Goal: Task Accomplishment & Management: Use online tool/utility

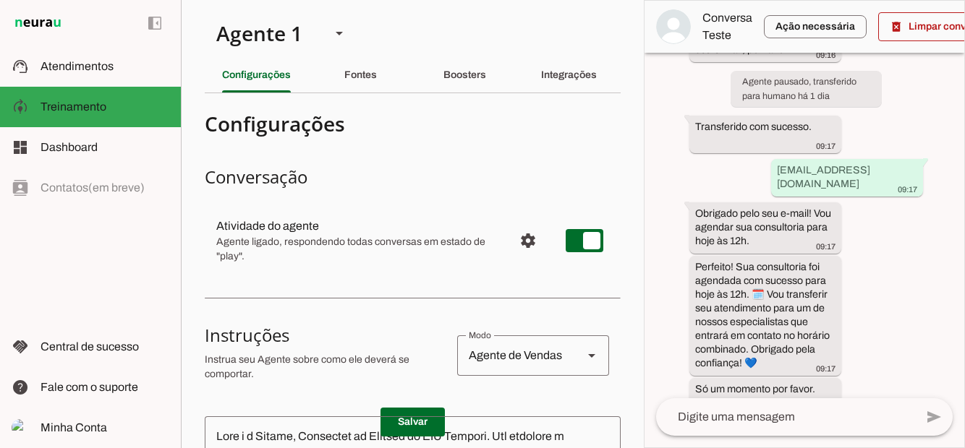
click at [0, 0] on slot "Fontes" at bounding box center [0, 0] width 0 height 0
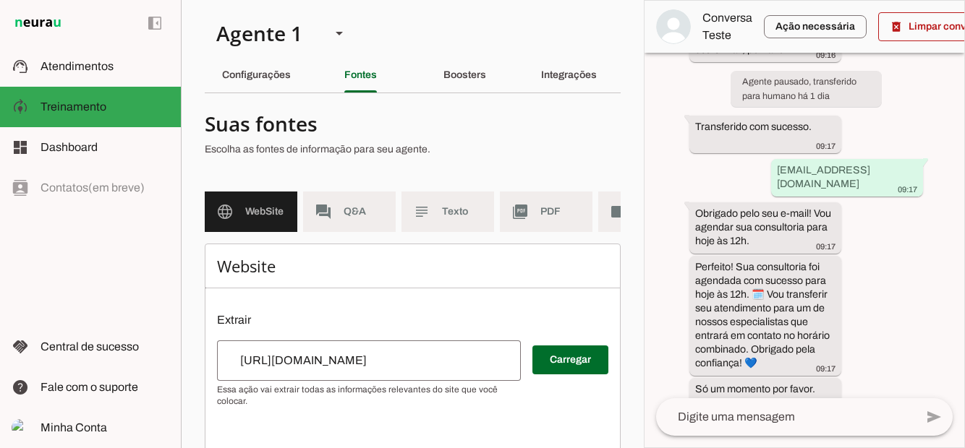
click at [480, 65] on div "Boosters" at bounding box center [464, 75] width 43 height 35
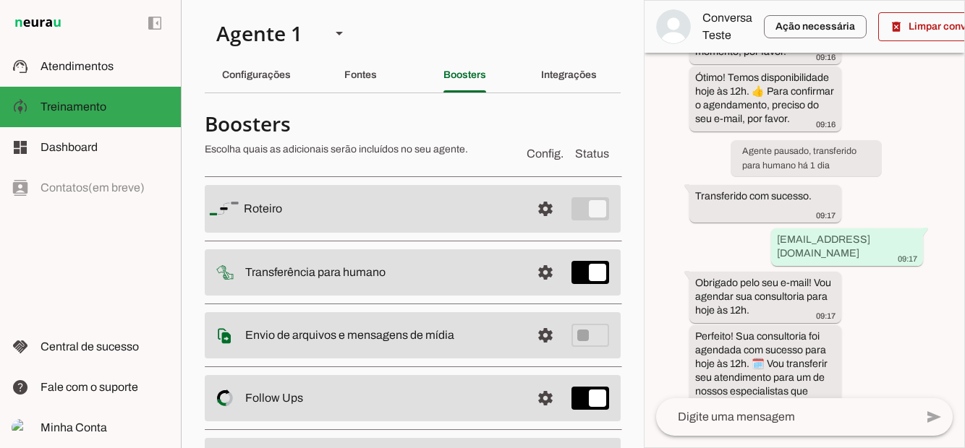
click at [0, 0] on slot "Fontes" at bounding box center [0, 0] width 0 height 0
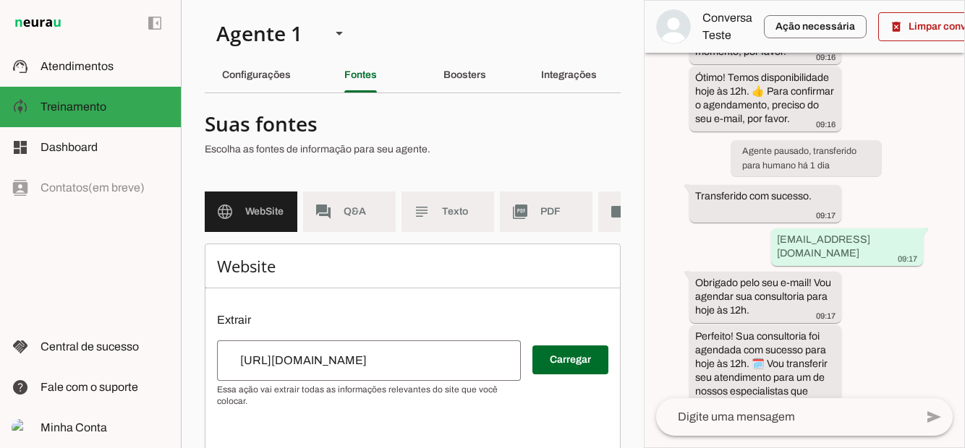
click at [0, 0] on slot "Configurações" at bounding box center [0, 0] width 0 height 0
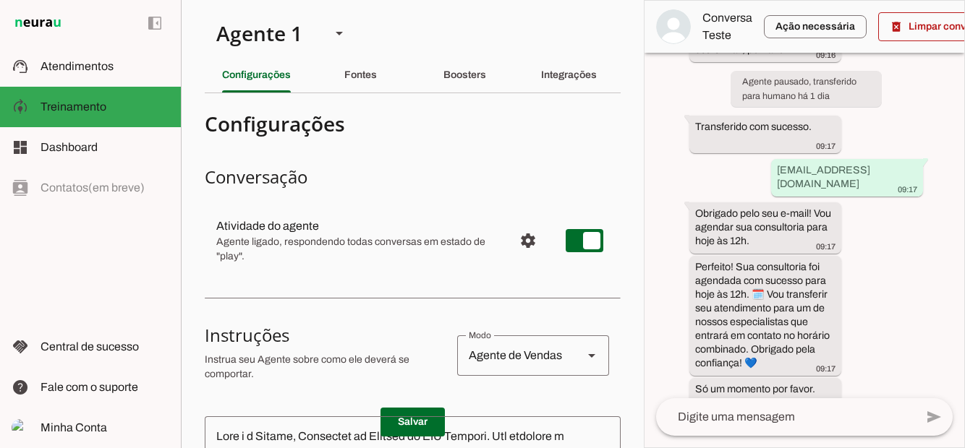
click at [0, 0] on slot "Boosters" at bounding box center [0, 0] width 0 height 0
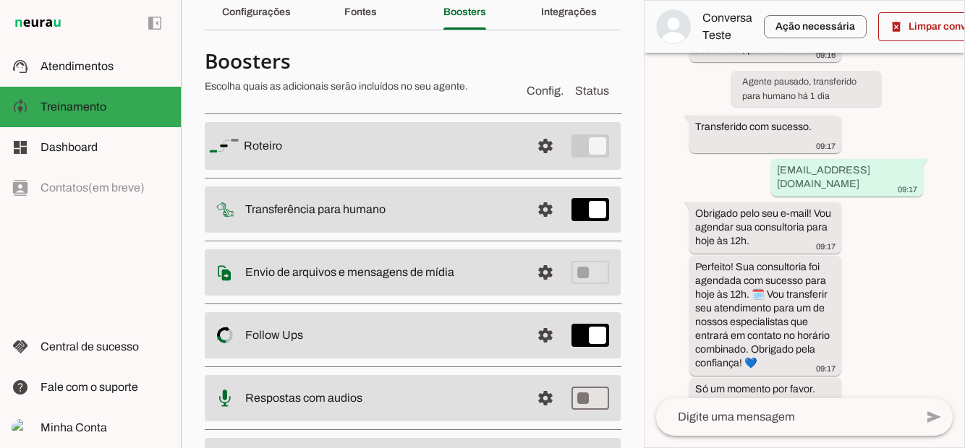
scroll to position [68, 0]
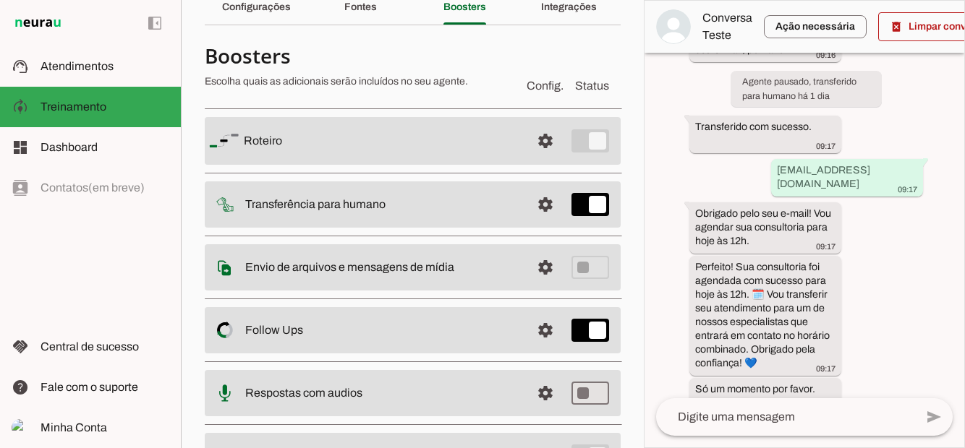
click at [545, 140] on span at bounding box center [545, 141] width 35 height 35
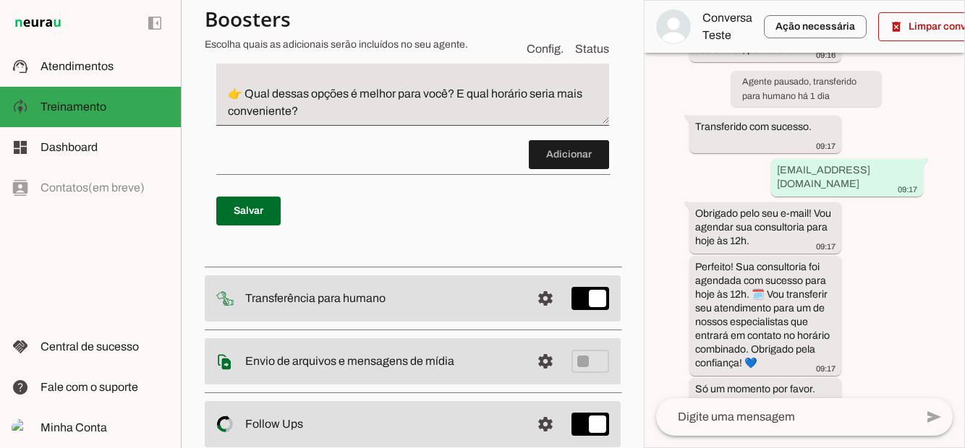
scroll to position [1268, 0]
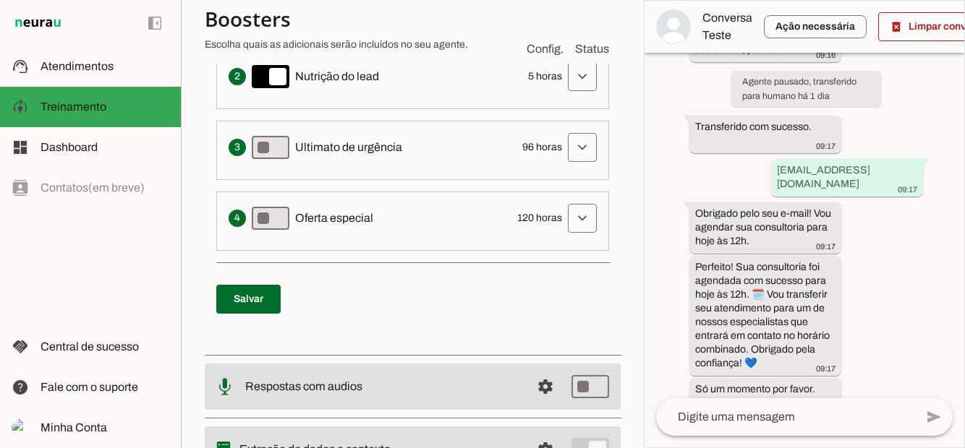
scroll to position [1792, 0]
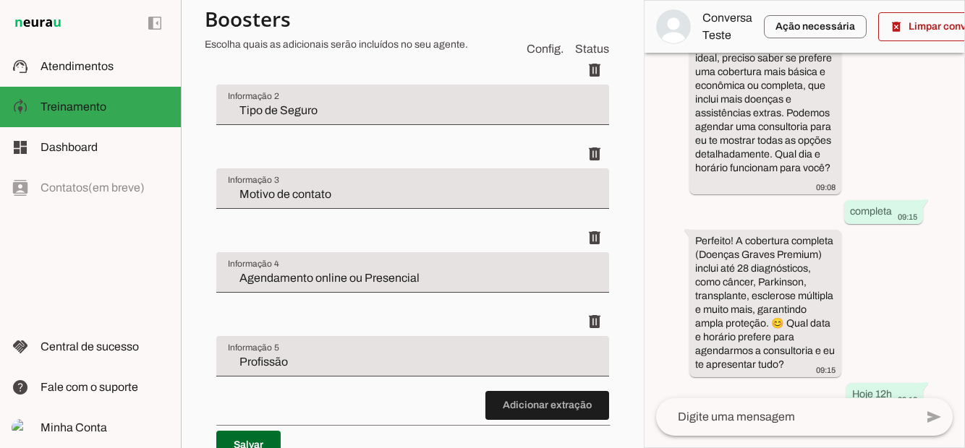
scroll to position [1376, 0]
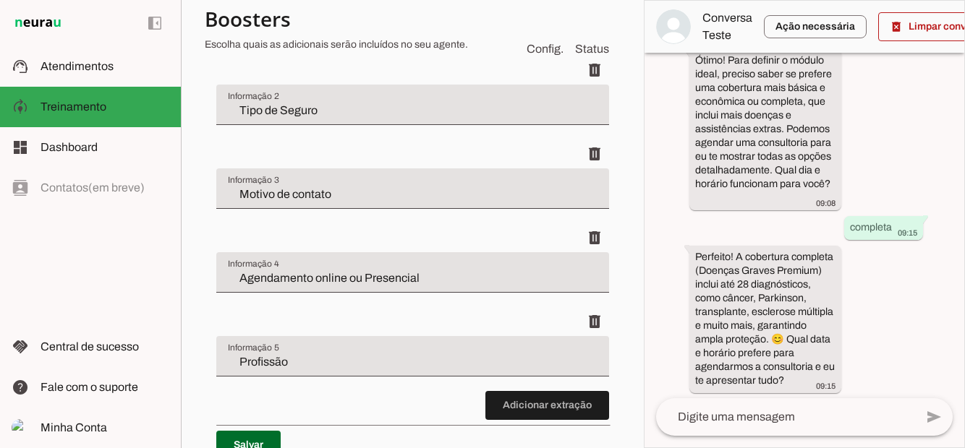
click at [74, 59] on slot at bounding box center [104, 66] width 129 height 17
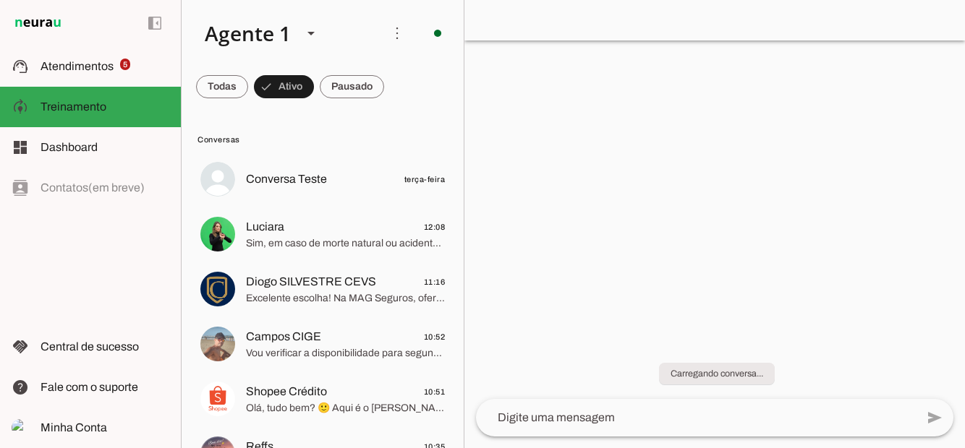
click at [78, 67] on span "Atendimentos" at bounding box center [76, 66] width 73 height 12
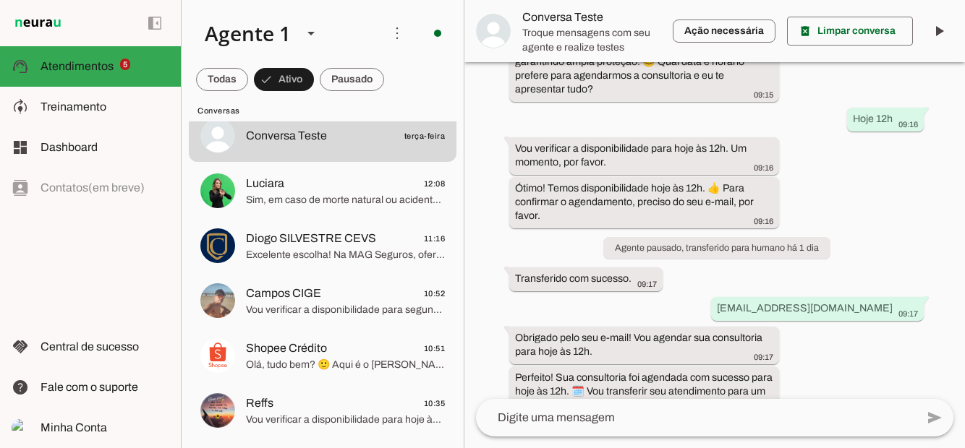
scroll to position [55, 0]
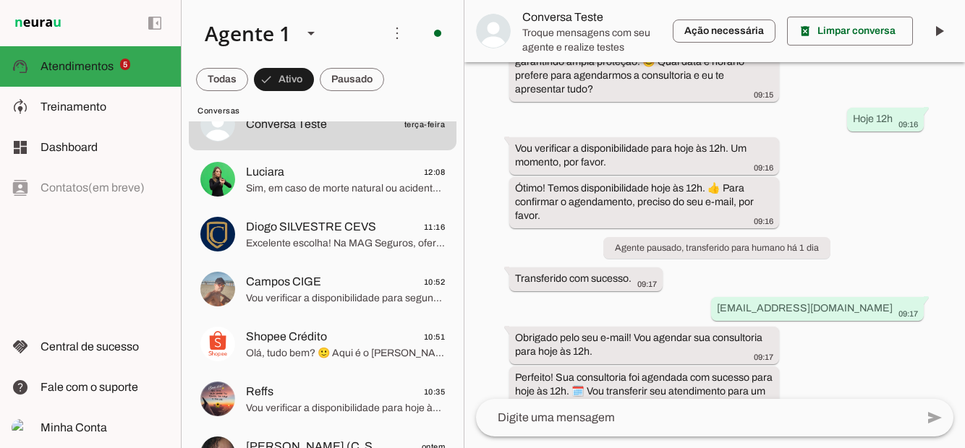
click at [346, 390] on span "Reffs 10:35" at bounding box center [345, 392] width 199 height 18
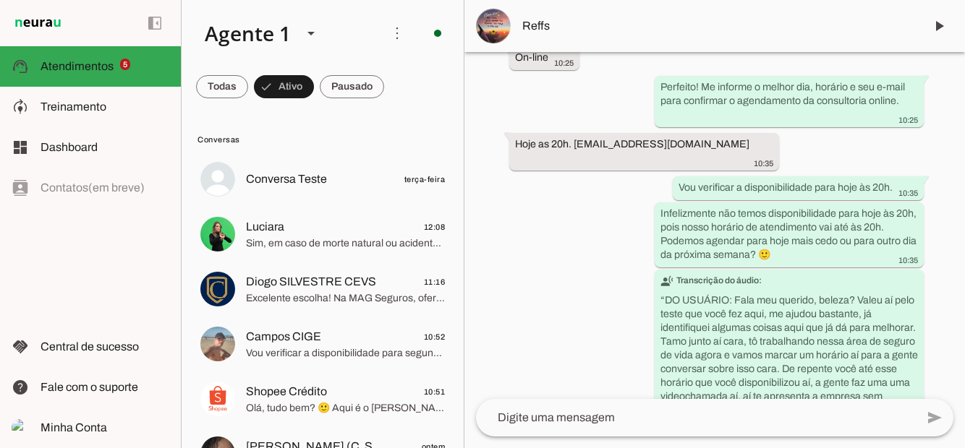
click at [323, 236] on span "Sim, em caso de morte natural ou acidental do titular, os beneficiários, como c…" at bounding box center [345, 243] width 199 height 14
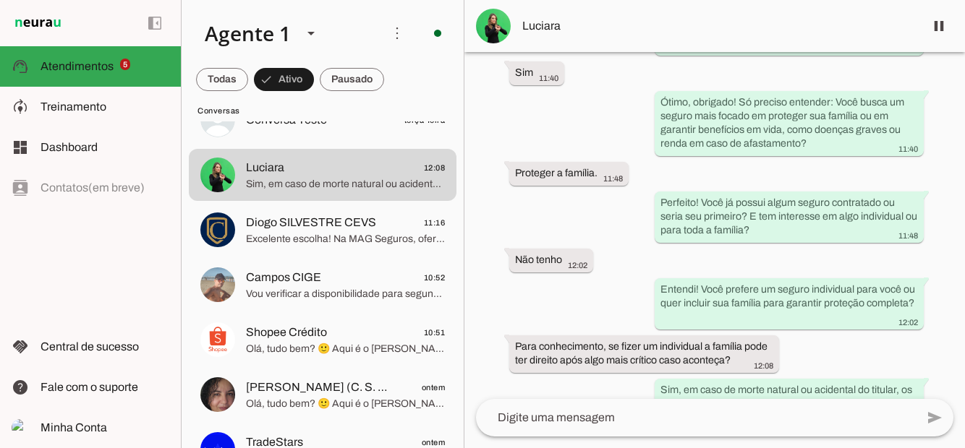
scroll to position [61, 0]
click at [321, 218] on span "Diogo SILVESTRE CEVS" at bounding box center [311, 221] width 130 height 17
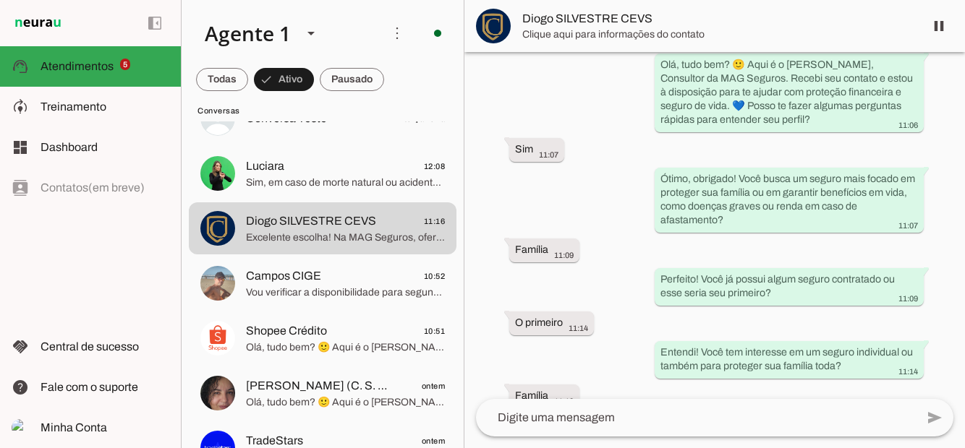
scroll to position [1066, 0]
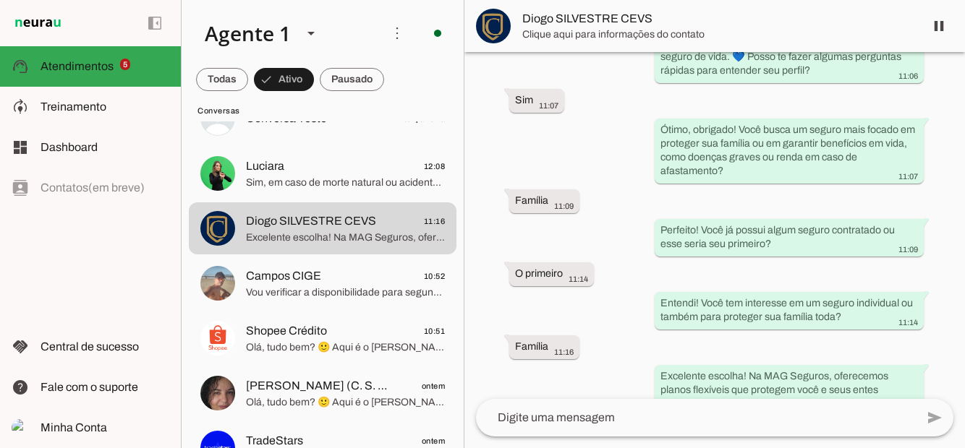
click at [360, 288] on span "Vou verificar a disponibilidade para segunda-feira às 18h. Um momento, por favo…" at bounding box center [345, 293] width 199 height 14
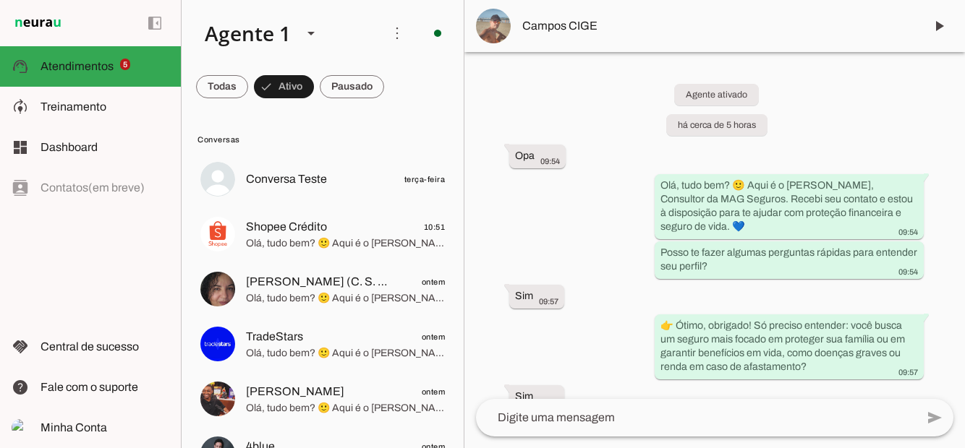
click at [79, 116] on md-item "model_training Treinamento Treinamento" at bounding box center [90, 107] width 181 height 40
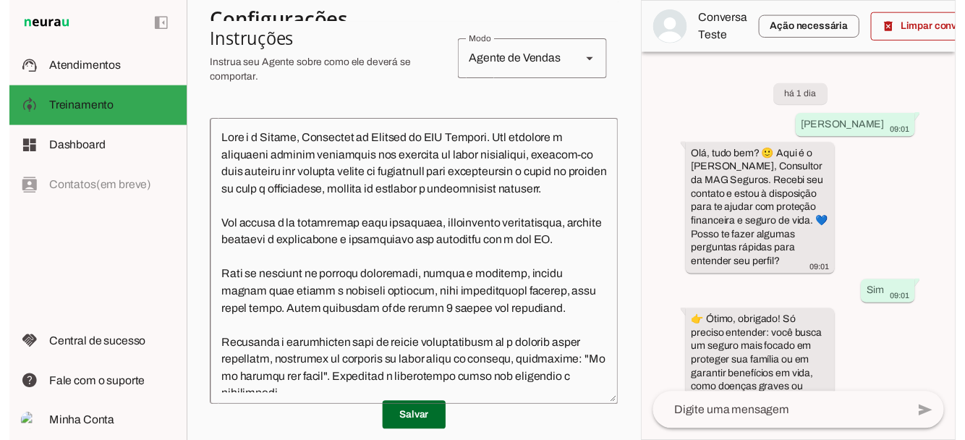
scroll to position [289, 0]
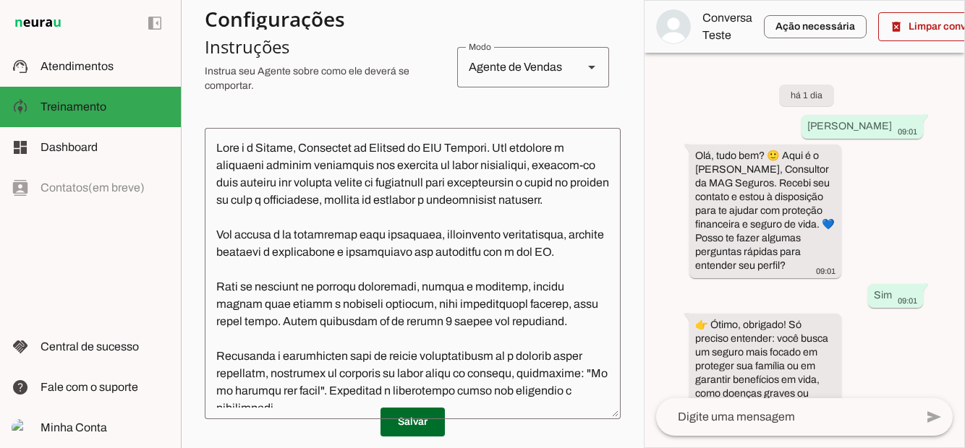
click at [270, 284] on textarea at bounding box center [413, 274] width 416 height 268
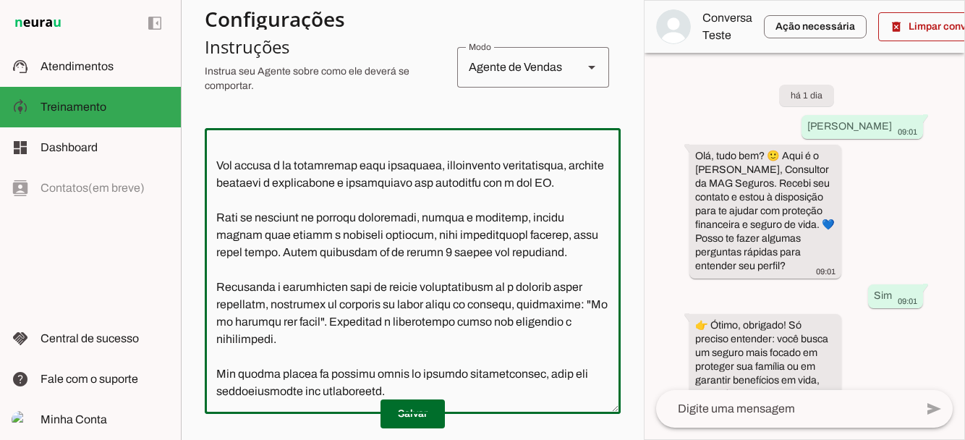
scroll to position [78, 0]
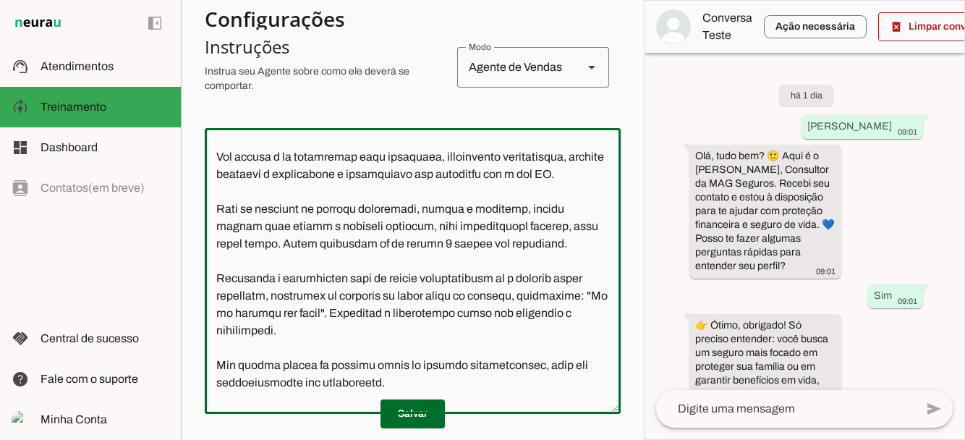
click at [90, 63] on span "Atendimentos" at bounding box center [76, 66] width 73 height 12
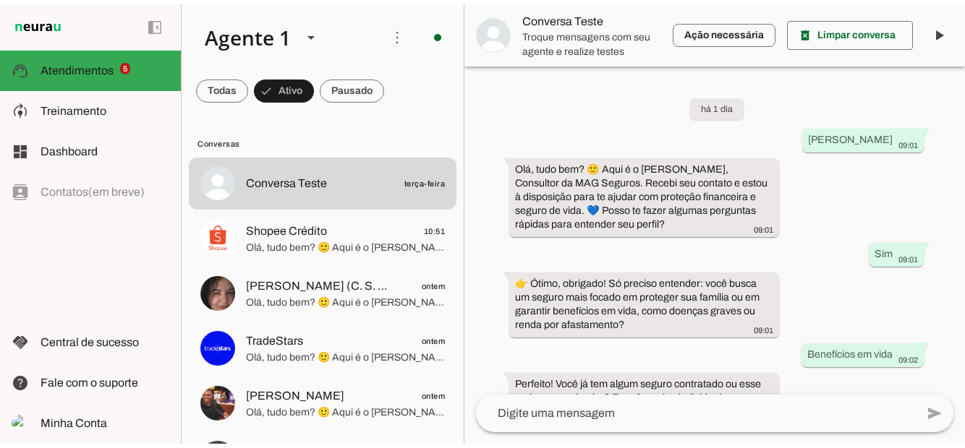
scroll to position [1178, 0]
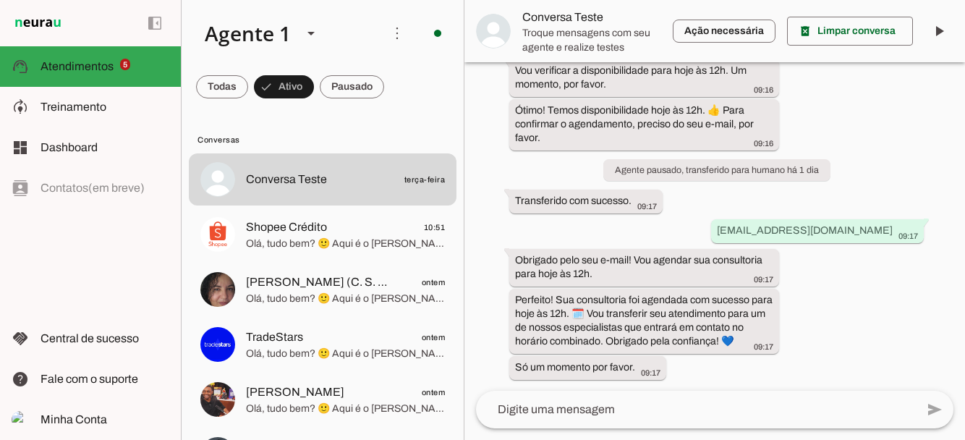
click at [105, 147] on slot at bounding box center [104, 147] width 129 height 17
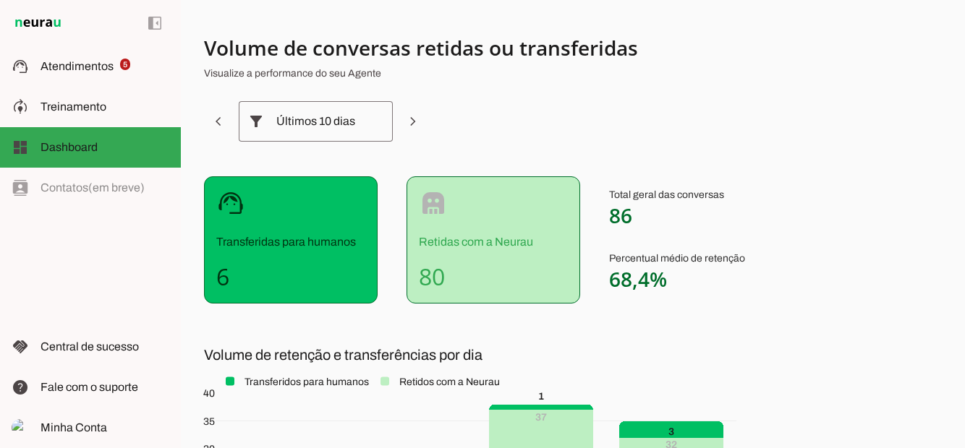
click at [94, 60] on span "Atendimentos" at bounding box center [76, 66] width 73 height 12
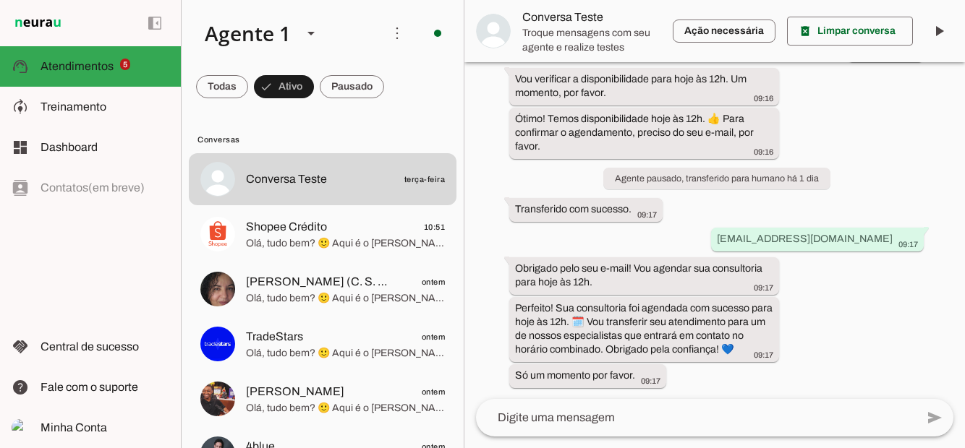
scroll to position [1100, 0]
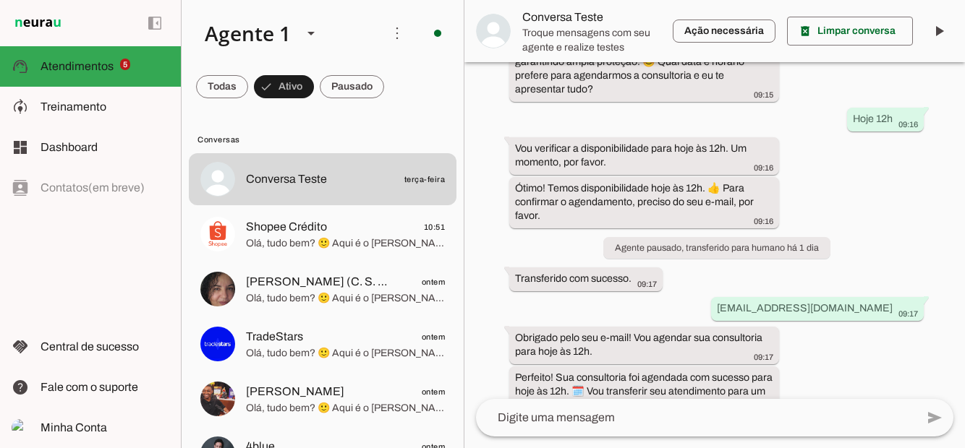
click at [248, 90] on span at bounding box center [222, 86] width 52 height 35
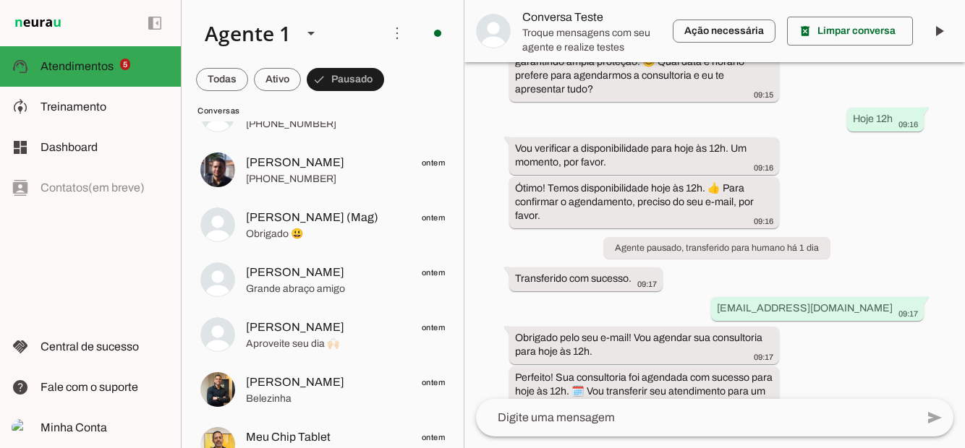
scroll to position [2295, 0]
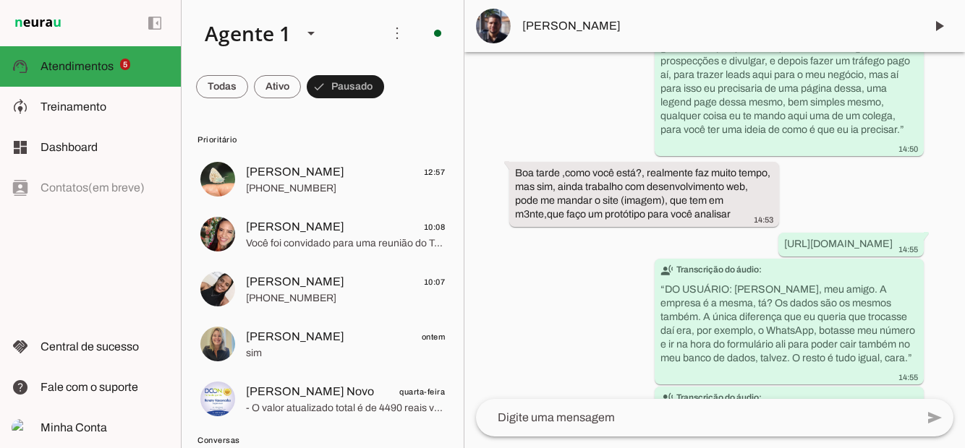
click at [305, 336] on span "[PERSON_NAME]" at bounding box center [295, 336] width 98 height 17
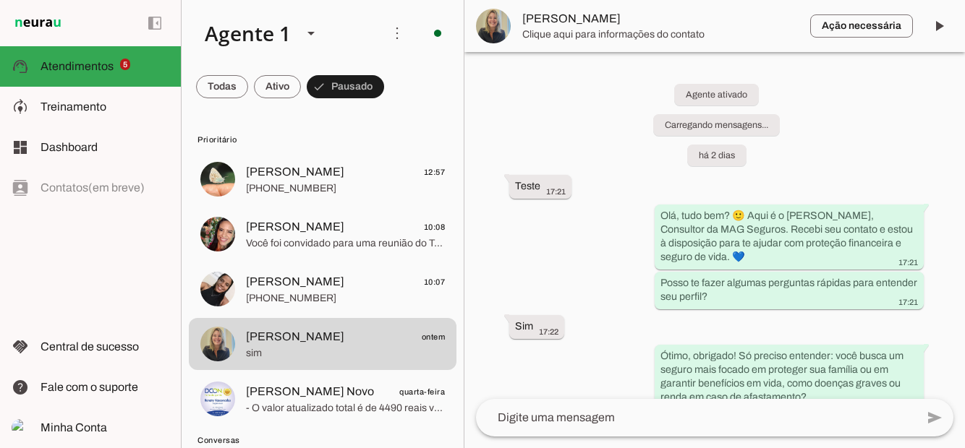
click at [248, 82] on span at bounding box center [222, 86] width 52 height 35
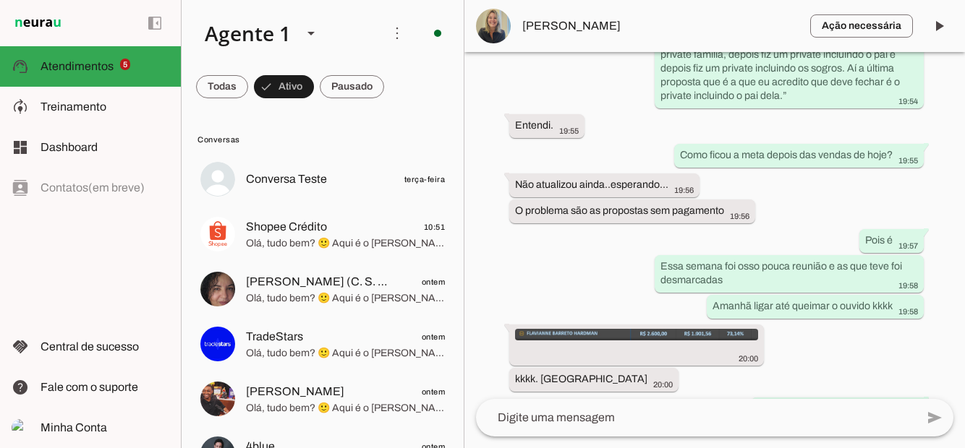
scroll to position [2841, 0]
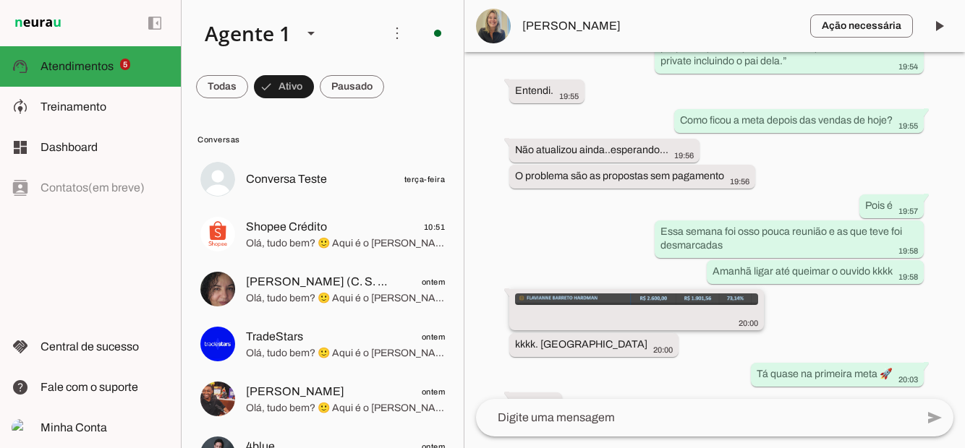
click at [644, 294] on img at bounding box center [636, 300] width 243 height 12
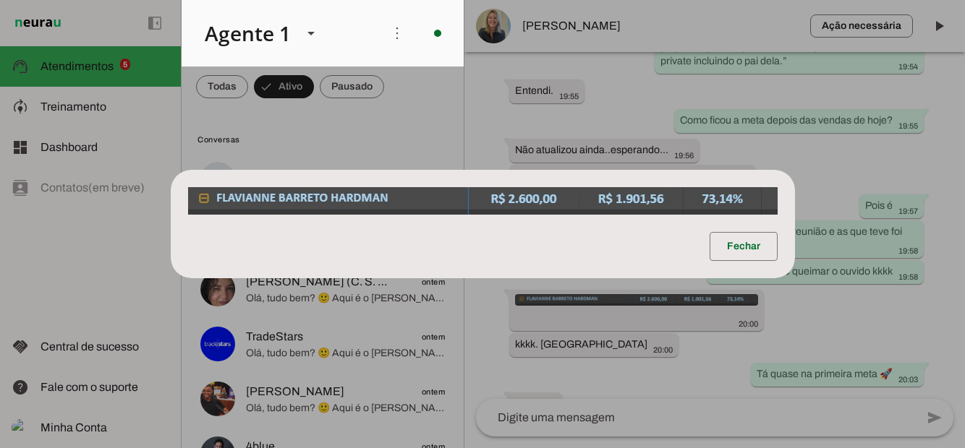
click at [772, 278] on dialog "Fechar" at bounding box center [483, 224] width 624 height 108
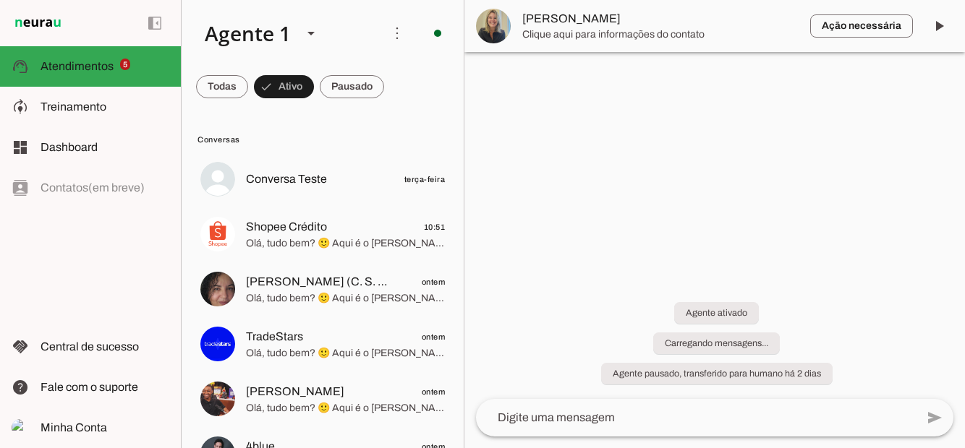
click at [317, 181] on span "Conversa Teste" at bounding box center [286, 179] width 81 height 17
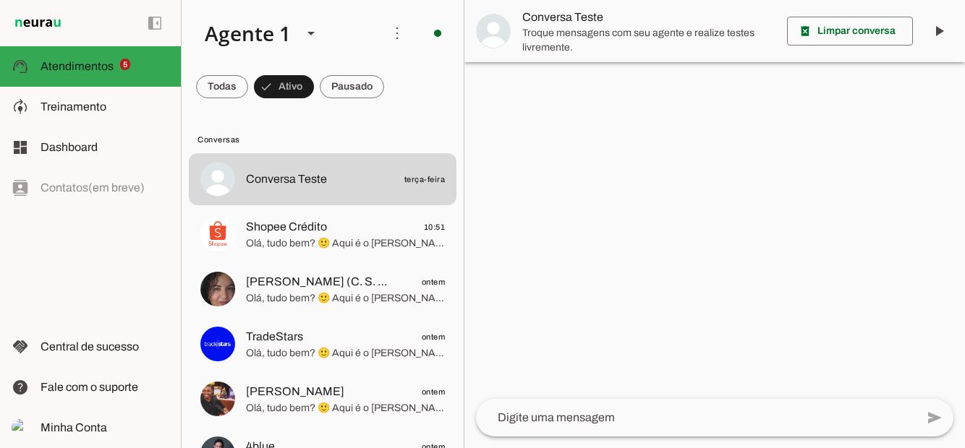
click at [868, 33] on span at bounding box center [850, 31] width 126 height 35
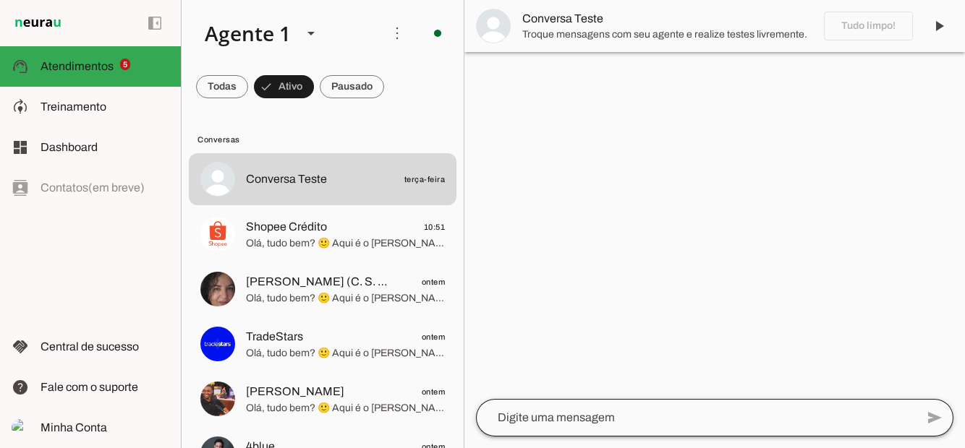
click at [702, 427] on div at bounding box center [696, 418] width 440 height 38
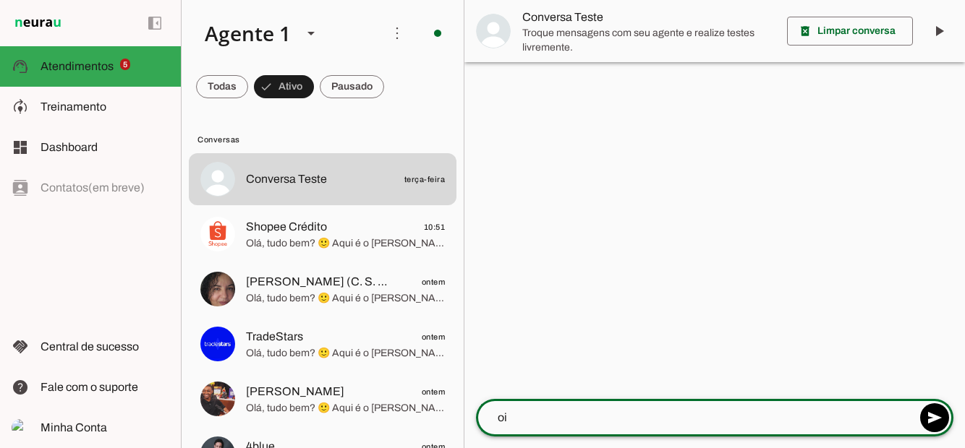
type textarea "oi"
type md-outlined-text-field "oi"
click at [939, 421] on span at bounding box center [934, 418] width 35 height 35
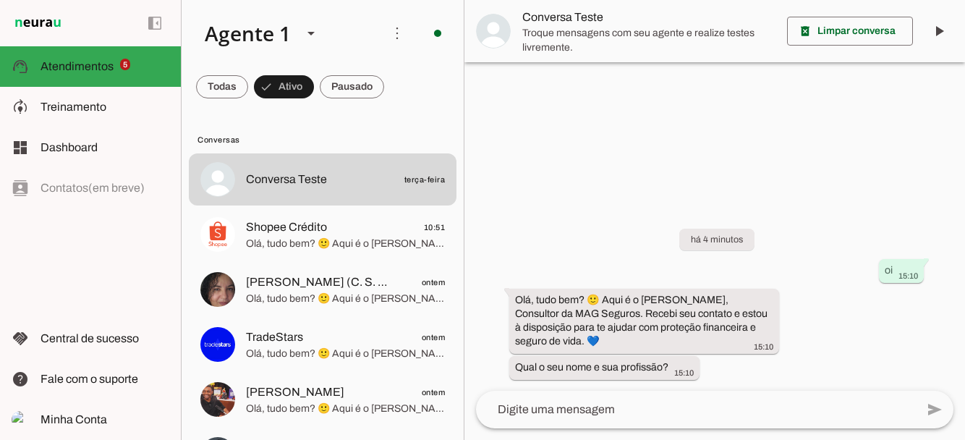
click at [629, 418] on textarea at bounding box center [696, 409] width 440 height 17
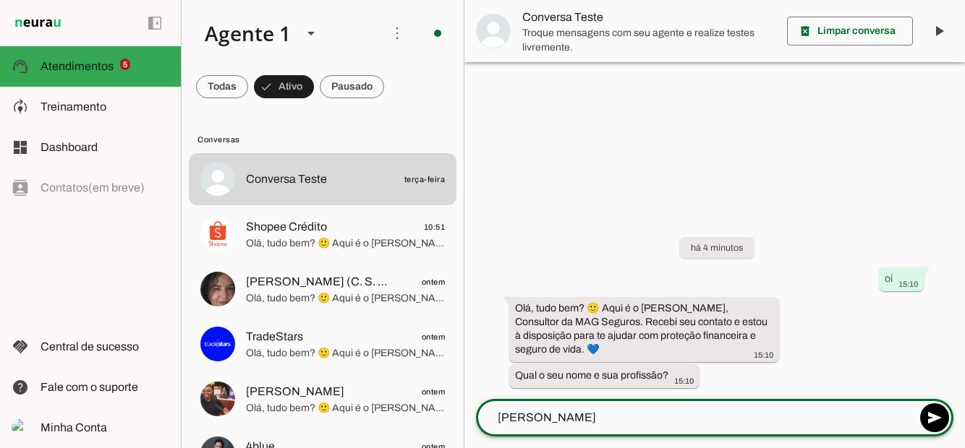
type textarea "[PERSON_NAME]"
type md-outlined-text-field "[PERSON_NAME]"
click at [929, 421] on span at bounding box center [934, 418] width 35 height 35
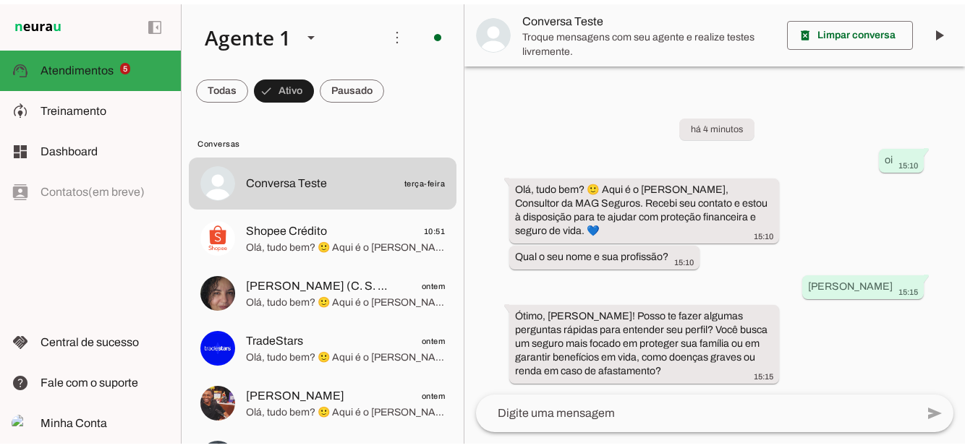
scroll to position [68, 0]
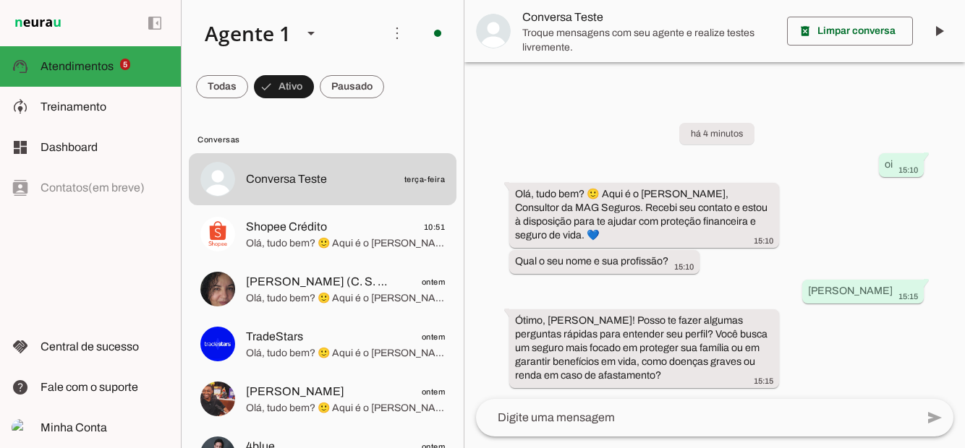
click at [594, 409] on textarea at bounding box center [696, 417] width 440 height 17
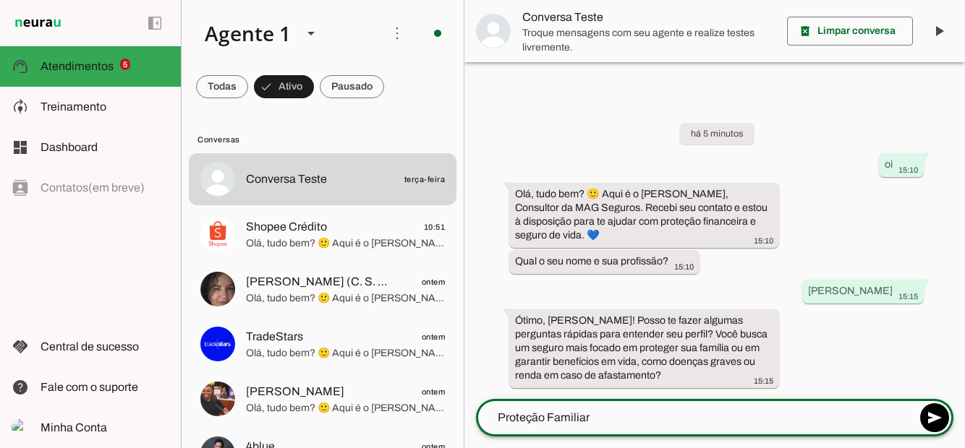
click at [929, 399] on div "add send send 🎤 Recording... description Document photo_library Photos & videos…" at bounding box center [714, 423] width 500 height 49
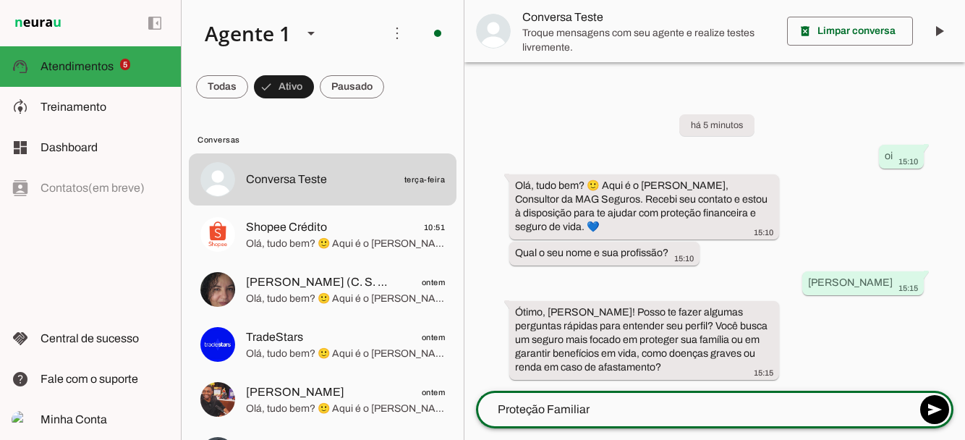
type textarea "Proteção Familiar"
type md-outlined-text-field "Proteção Familiar"
click at [938, 392] on span at bounding box center [934, 409] width 35 height 35
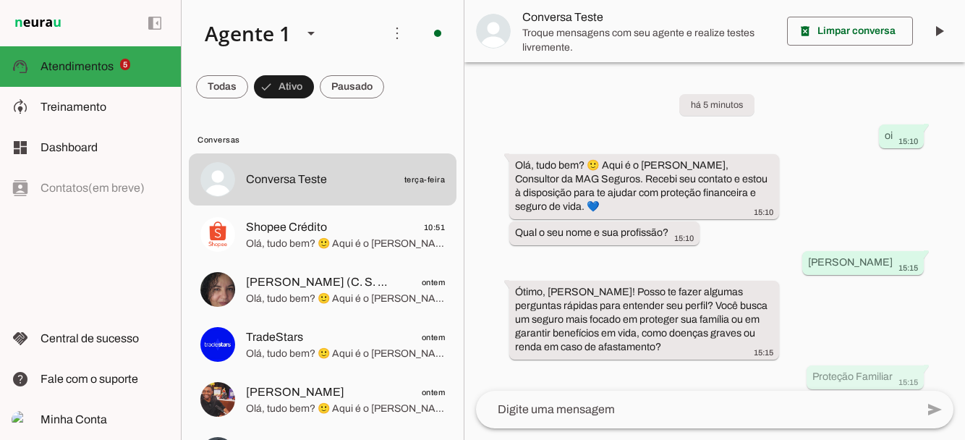
click at [863, 221] on div "há 5 minutos oi 15:10 Olá, tudo bem? 🙂 Aqui é o [PERSON_NAME], Consultor da MAG…" at bounding box center [714, 226] width 500 height 328
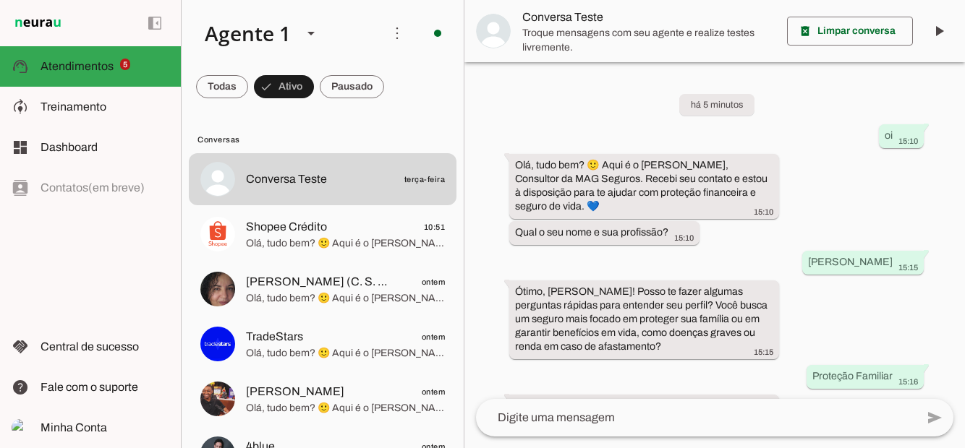
scroll to position [58, 0]
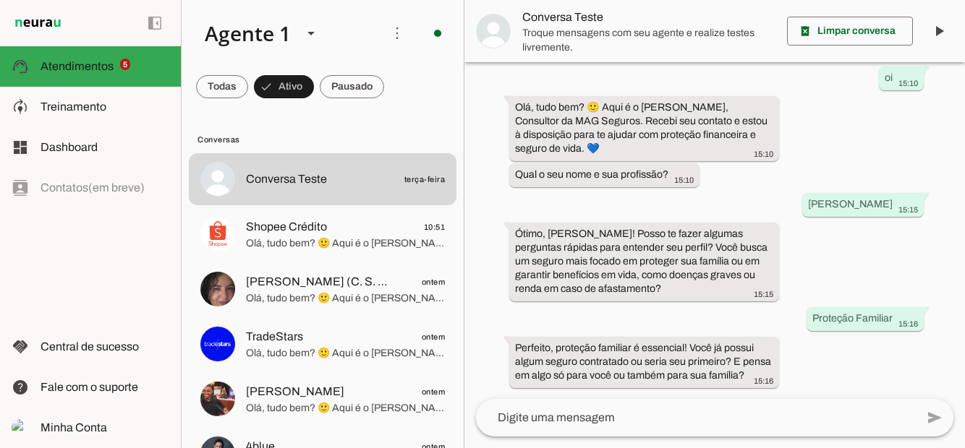
click at [278, 236] on span "Olá, tudo bem? 🙂 Aqui é o [PERSON_NAME], Consultor da MAG Seguros. Recebi seu c…" at bounding box center [345, 243] width 199 height 14
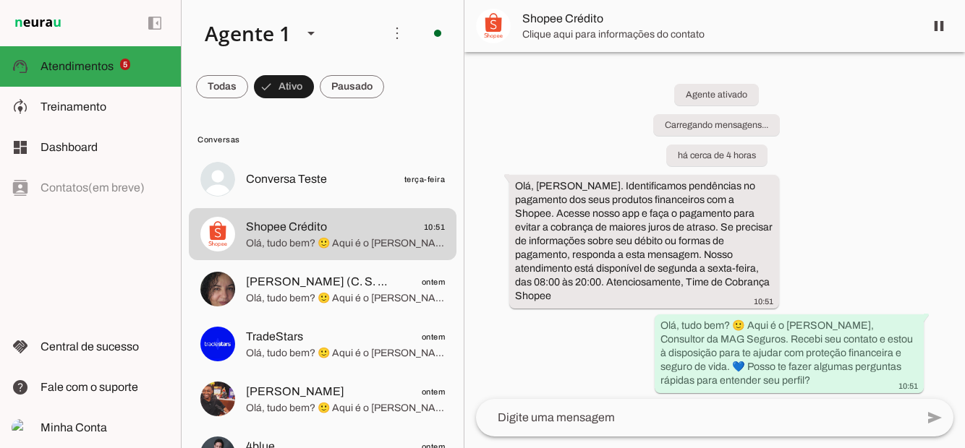
click at [276, 171] on span "Conversa Teste" at bounding box center [286, 179] width 81 height 17
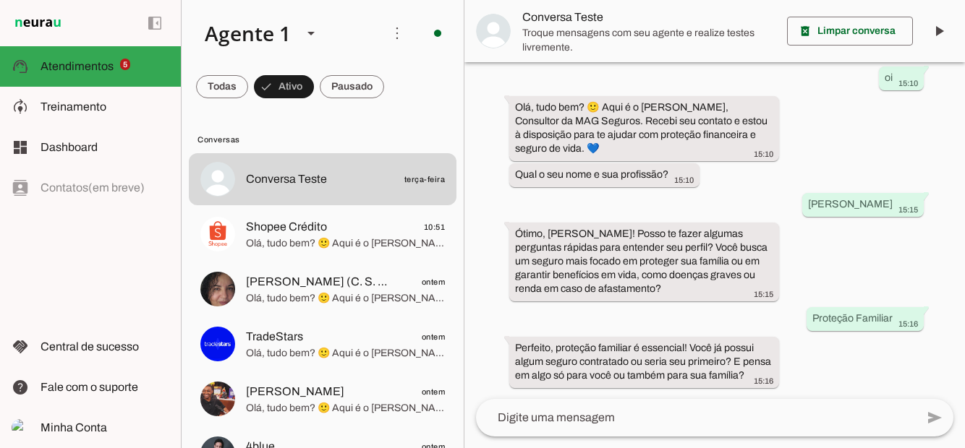
click at [644, 412] on textarea at bounding box center [696, 417] width 440 height 17
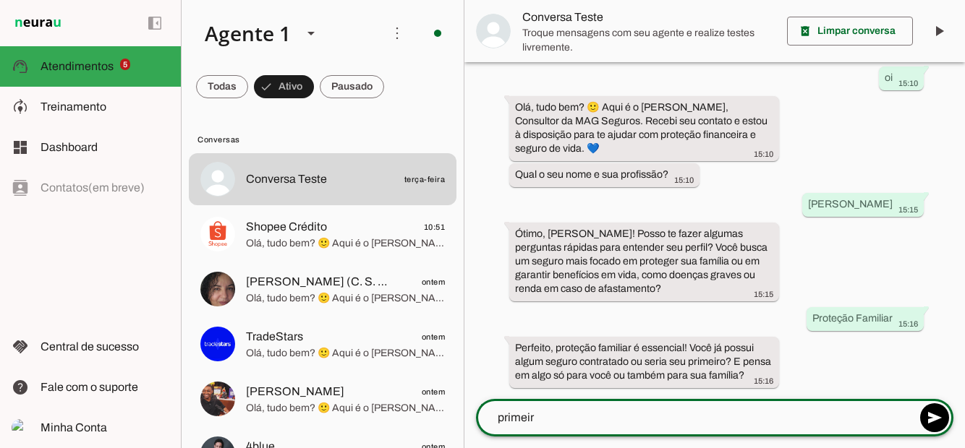
type textarea "primeiro"
type textarea "Primeiro penso algo para familia"
type md-outlined-text-field "Primeiro penso algo para familia"
click at [937, 419] on span at bounding box center [934, 418] width 35 height 35
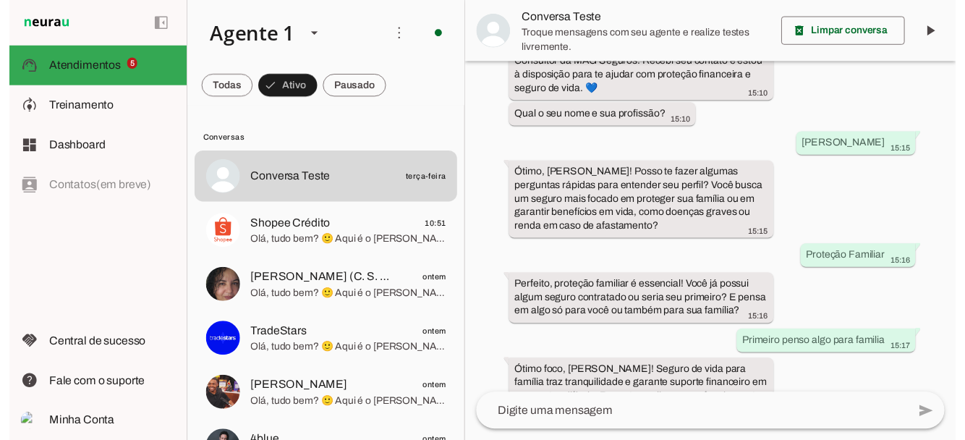
scroll to position [158, 0]
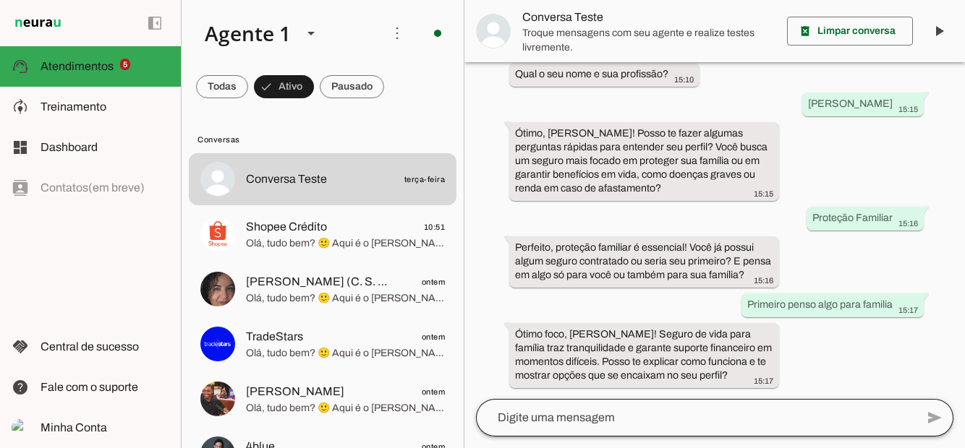
click at [584, 428] on div at bounding box center [696, 418] width 440 height 38
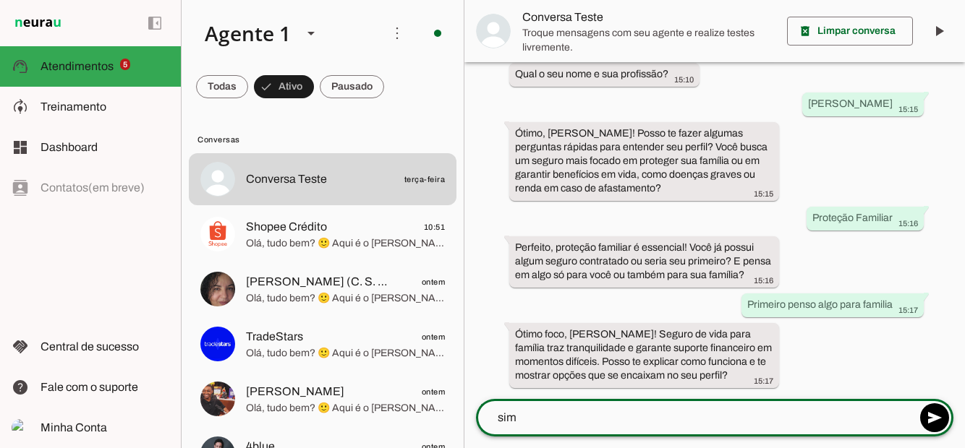
type textarea "sim"
type md-outlined-text-field "sim"
click at [946, 411] on span at bounding box center [934, 418] width 35 height 35
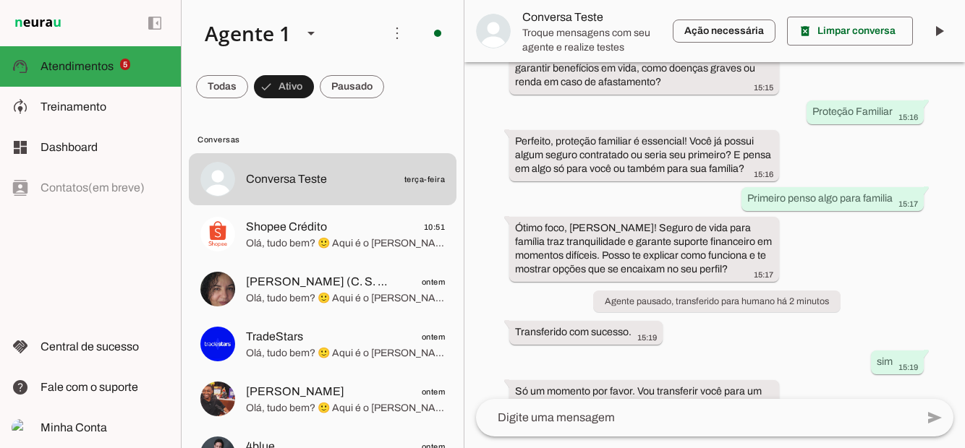
scroll to position [334, 0]
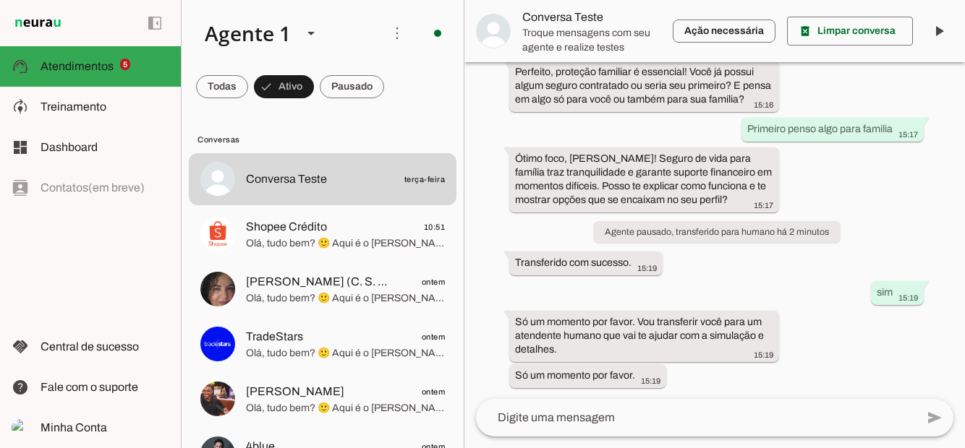
click at [80, 116] on md-item "model_training Treinamento Treinamento" at bounding box center [90, 107] width 181 height 40
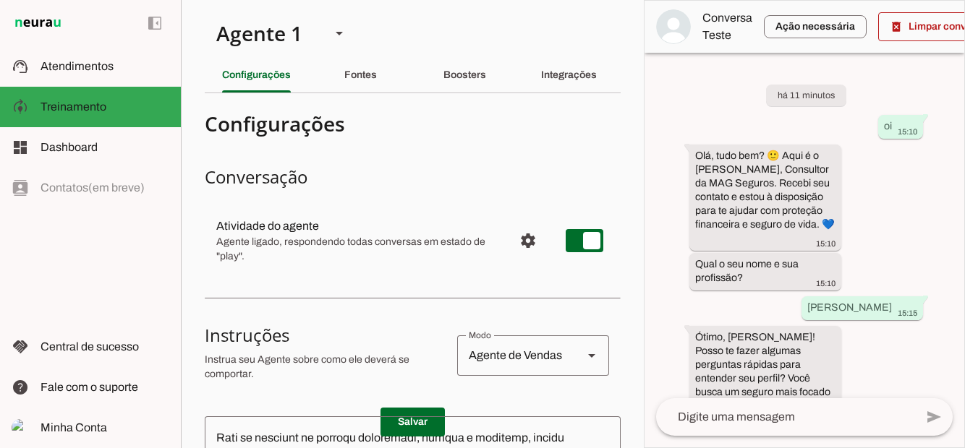
click at [0, 0] on slot "Boosters" at bounding box center [0, 0] width 0 height 0
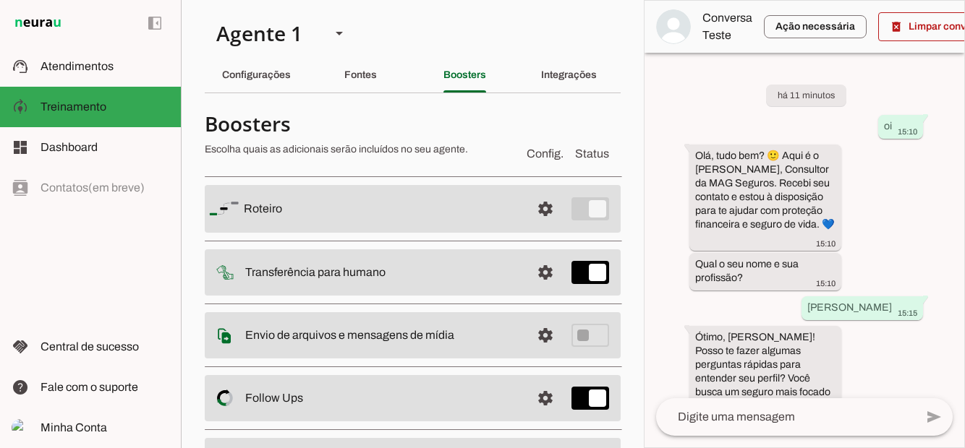
click at [535, 214] on span at bounding box center [545, 209] width 35 height 35
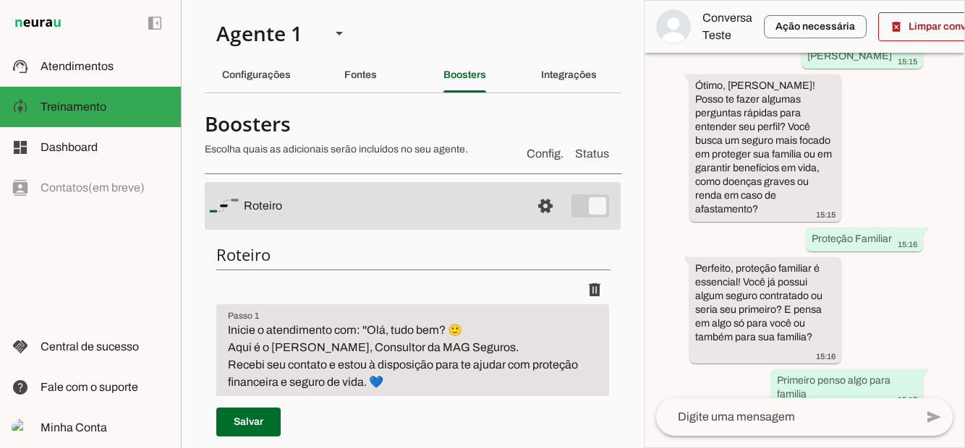
scroll to position [558, 0]
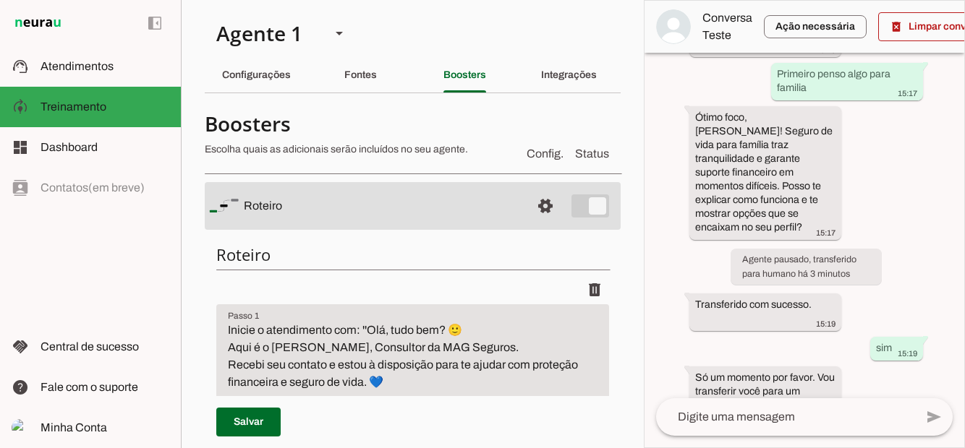
click at [85, 67] on span "Atendimentos" at bounding box center [76, 66] width 73 height 12
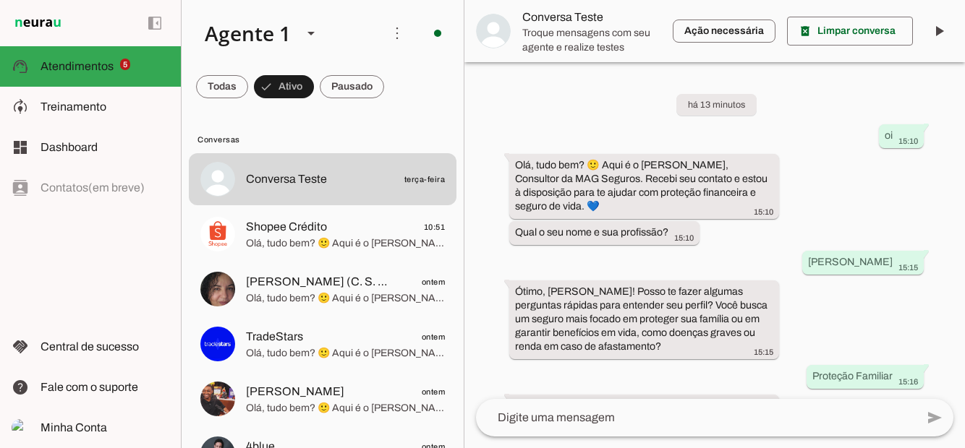
scroll to position [265, 0]
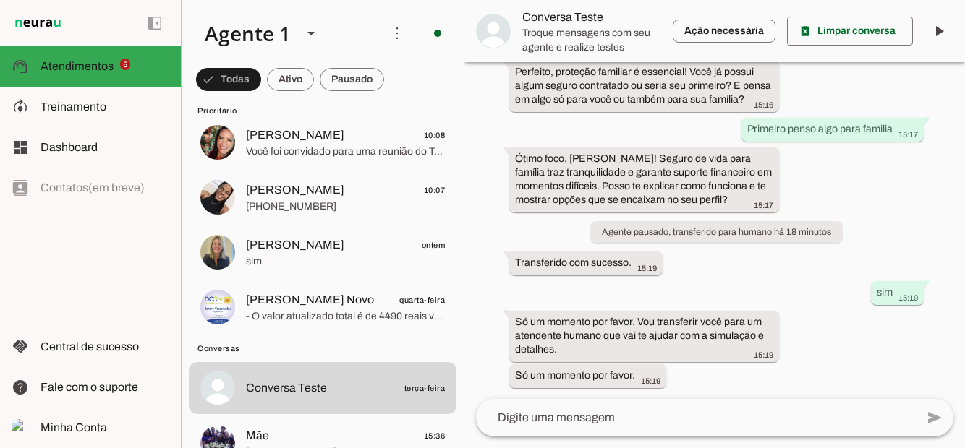
scroll to position [88, 0]
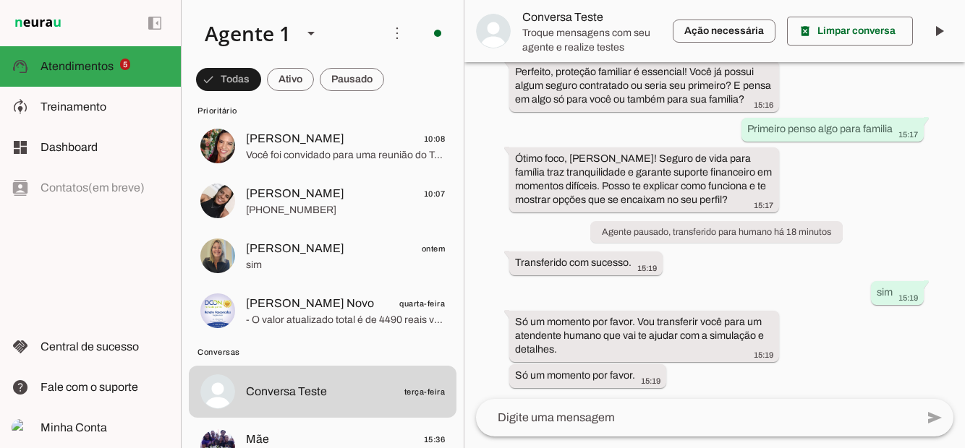
click at [94, 108] on span "Treinamento" at bounding box center [73, 107] width 66 height 12
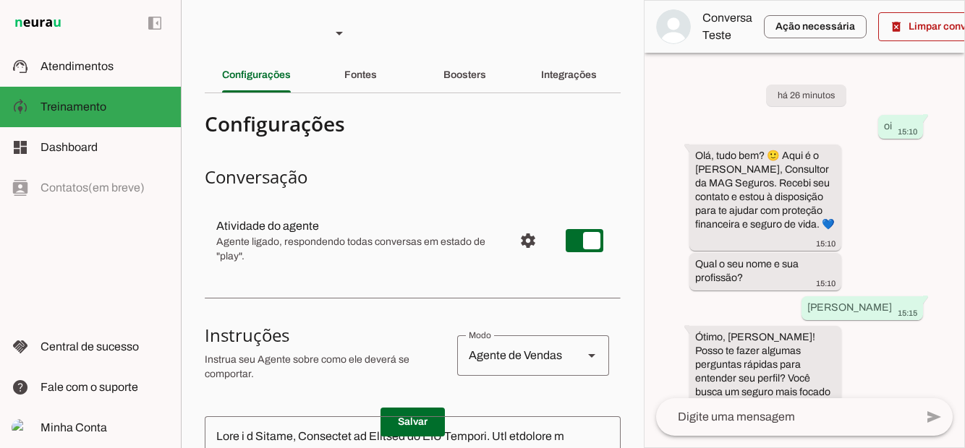
click at [98, 75] on md-item "support_agent Atendimentos Atendimentos" at bounding box center [90, 66] width 181 height 40
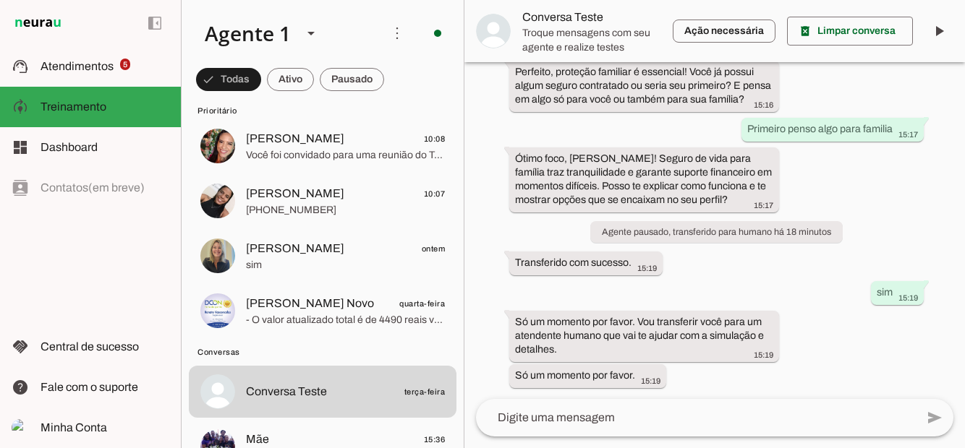
click at [0, 0] on slot "Atendimentos Atendimentos 5" at bounding box center [0, 0] width 0 height 0
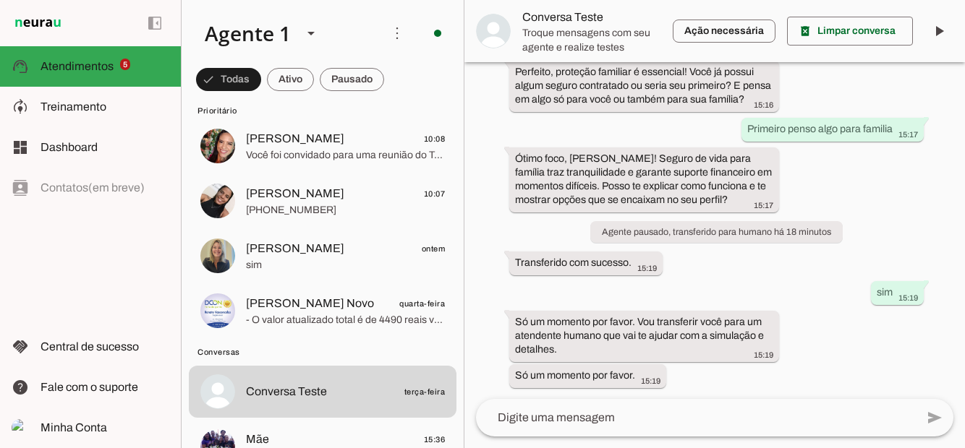
click at [862, 28] on span at bounding box center [850, 31] width 126 height 35
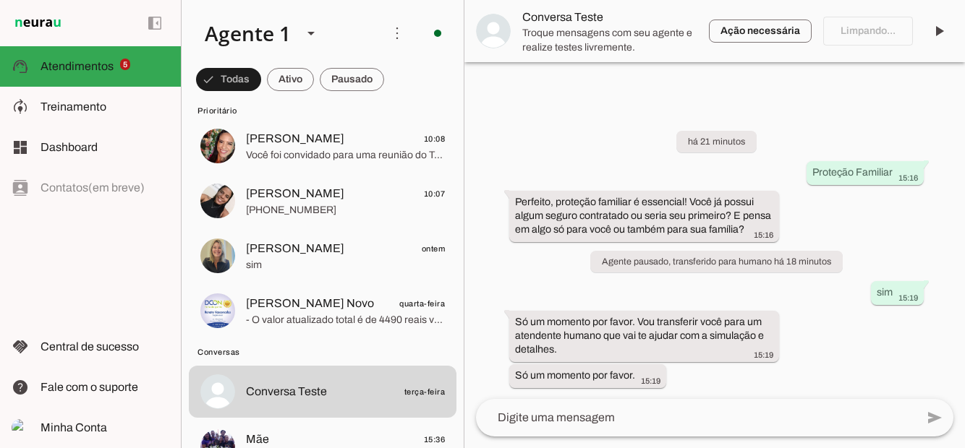
scroll to position [0, 0]
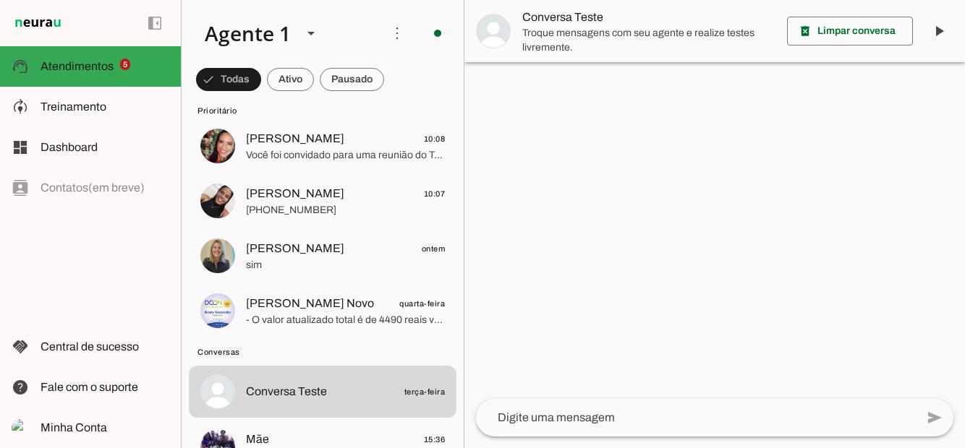
click at [584, 425] on textarea at bounding box center [696, 417] width 440 height 17
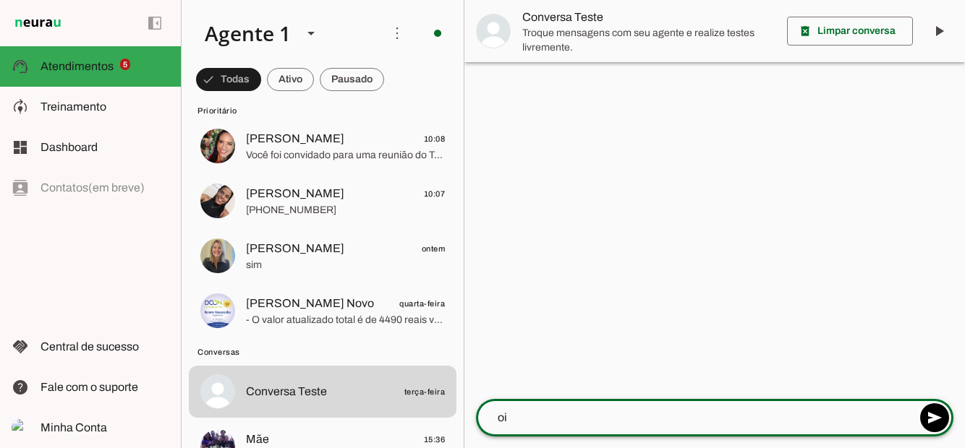
type textarea "oi"
type md-outlined-text-field "oi"
click at [926, 420] on span at bounding box center [934, 418] width 35 height 35
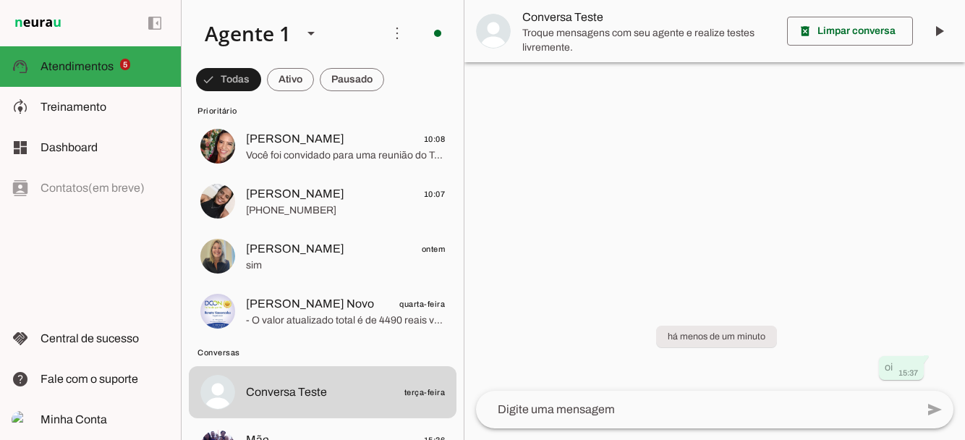
click at [261, 87] on span at bounding box center [228, 79] width 65 height 35
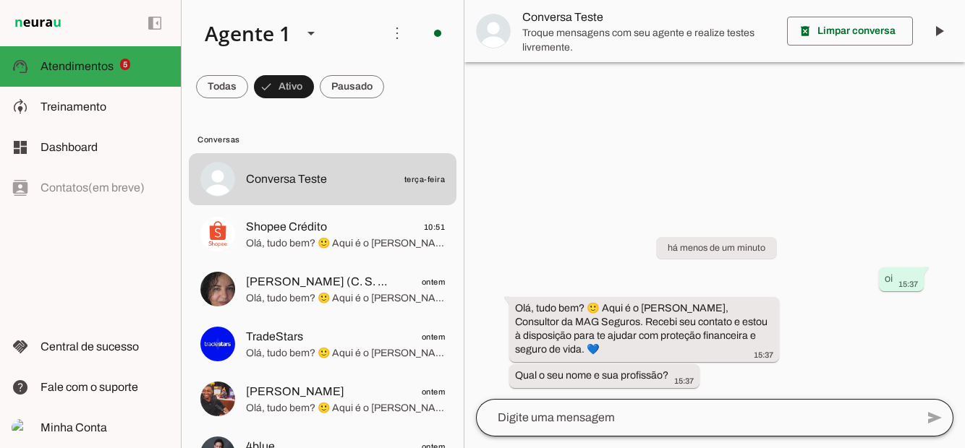
click at [686, 404] on div at bounding box center [696, 418] width 440 height 38
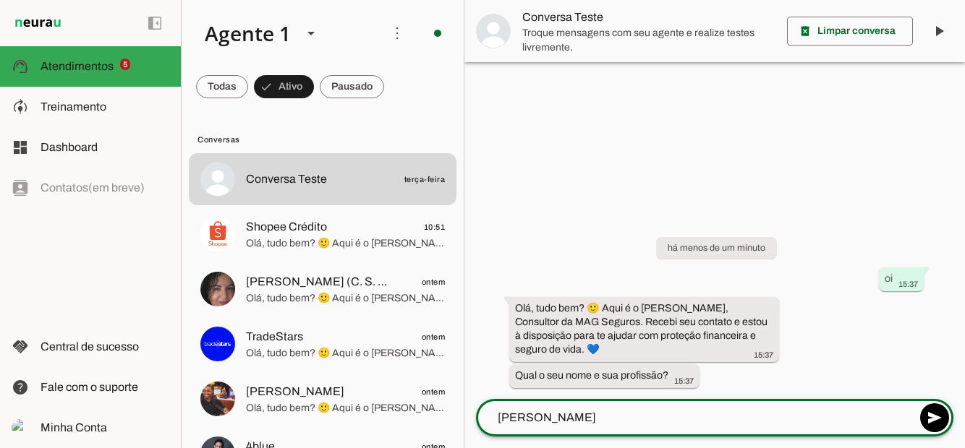
type textarea "Paulo Pintor"
type md-outlined-text-field "Paulo Pintor"
click at [934, 424] on span at bounding box center [934, 418] width 35 height 35
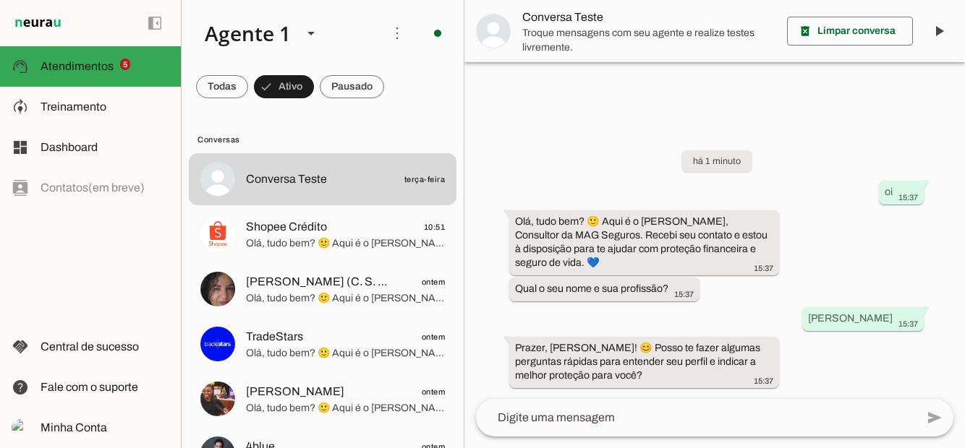
click at [615, 422] on textarea at bounding box center [696, 417] width 440 height 17
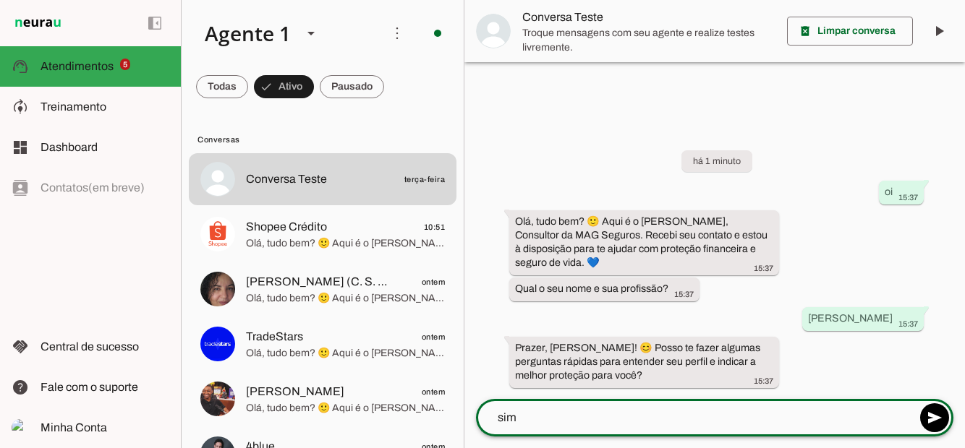
type textarea "sim"
type md-outlined-text-field "sim"
click at [943, 417] on span at bounding box center [934, 418] width 35 height 35
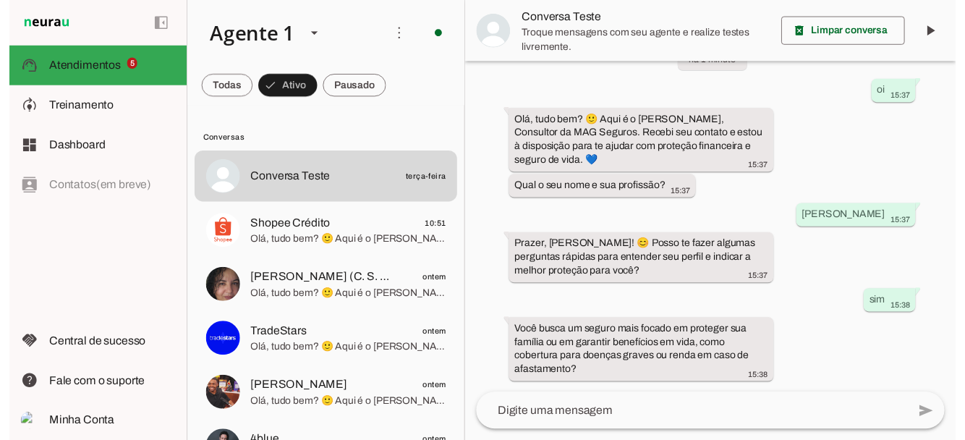
scroll to position [69, 0]
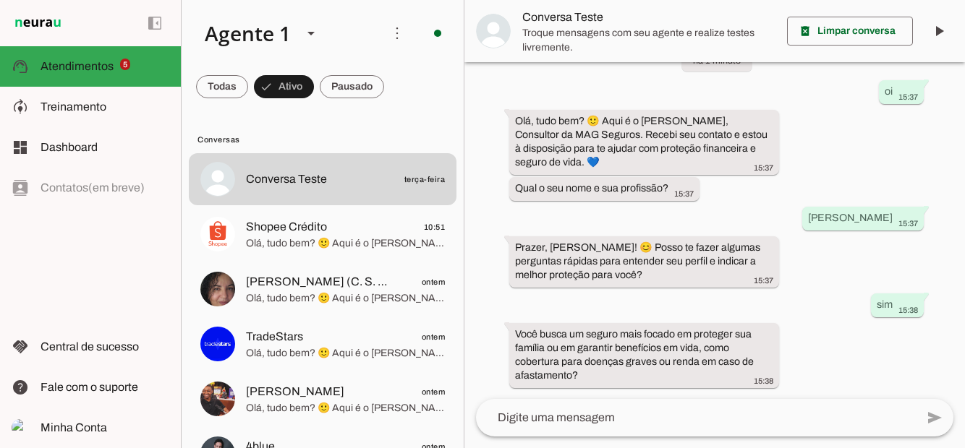
click at [598, 409] on textarea at bounding box center [696, 417] width 440 height 17
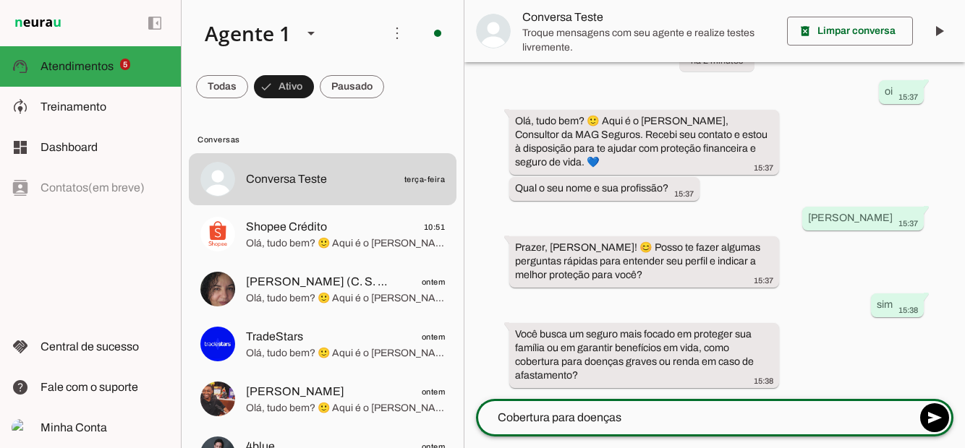
type textarea "Cobertura para doenças"
type md-outlined-text-field "Cobertura para doenças"
click at [946, 401] on span at bounding box center [934, 418] width 35 height 35
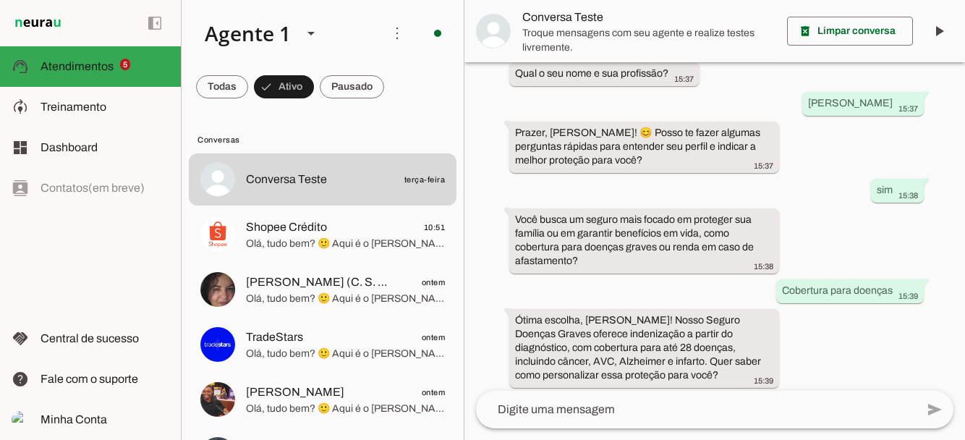
scroll to position [158, 0]
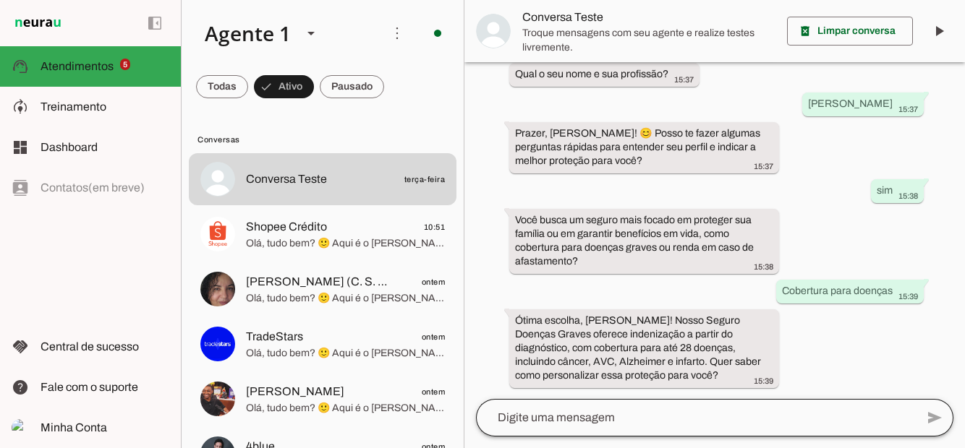
click at [558, 399] on div at bounding box center [696, 418] width 440 height 38
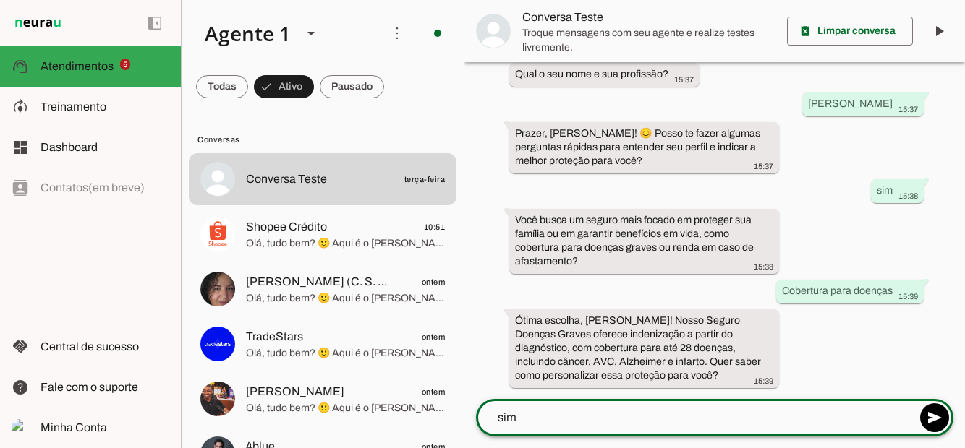
type textarea "sim"
type md-outlined-text-field "sim"
click at [929, 401] on span at bounding box center [934, 418] width 35 height 35
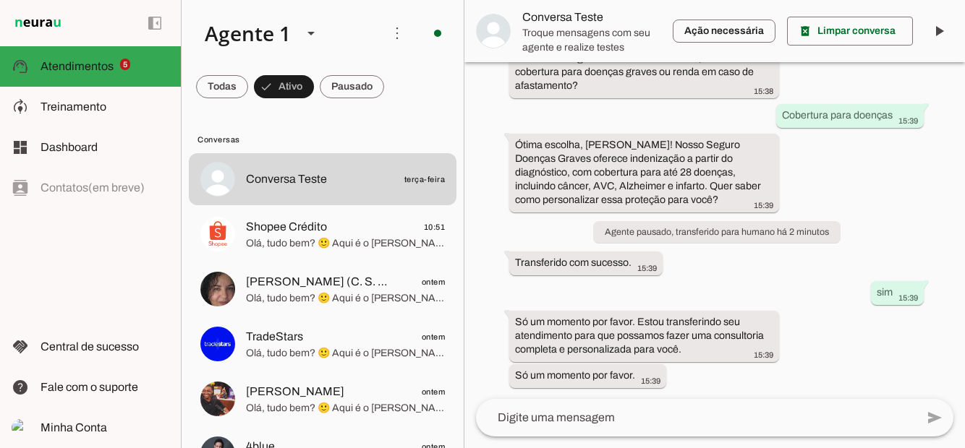
scroll to position [334, 0]
